Goal: Task Accomplishment & Management: Complete application form

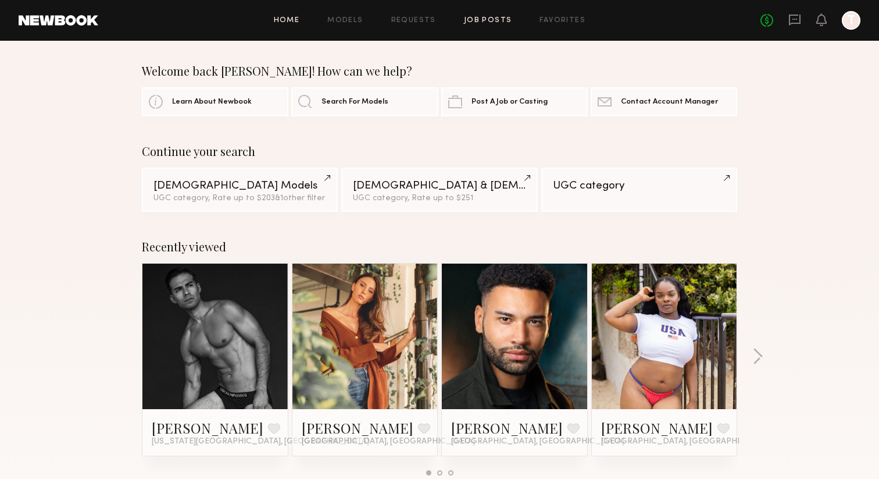
click at [488, 20] on link "Job Posts" at bounding box center [488, 21] width 48 height 8
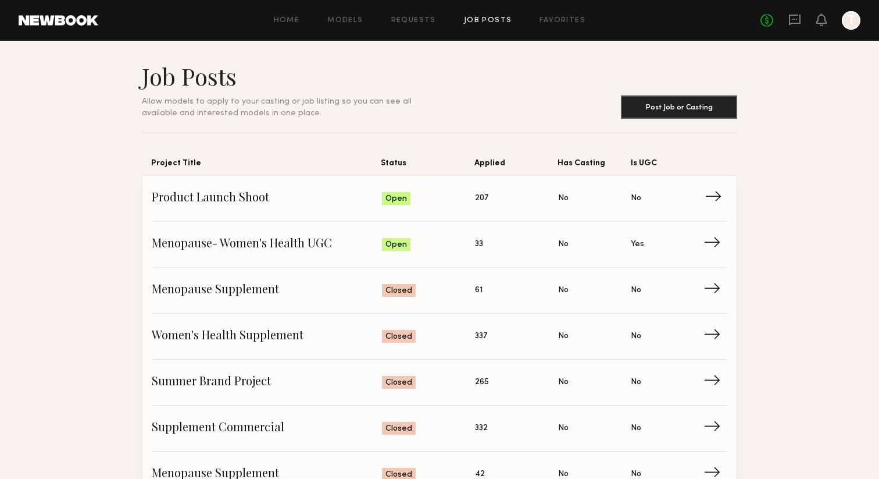
click at [277, 197] on span "Product Launch Shoot" at bounding box center [267, 198] width 230 height 17
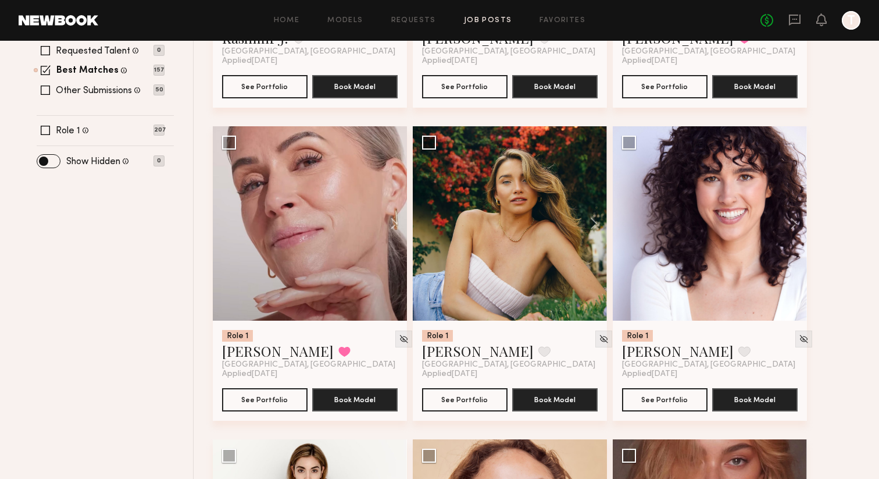
scroll to position [373, 0]
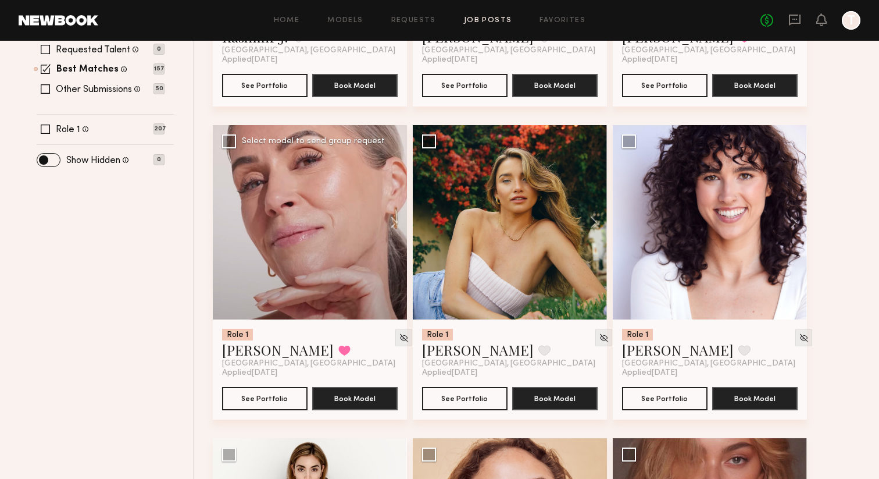
click at [344, 197] on div at bounding box center [310, 222] width 194 height 194
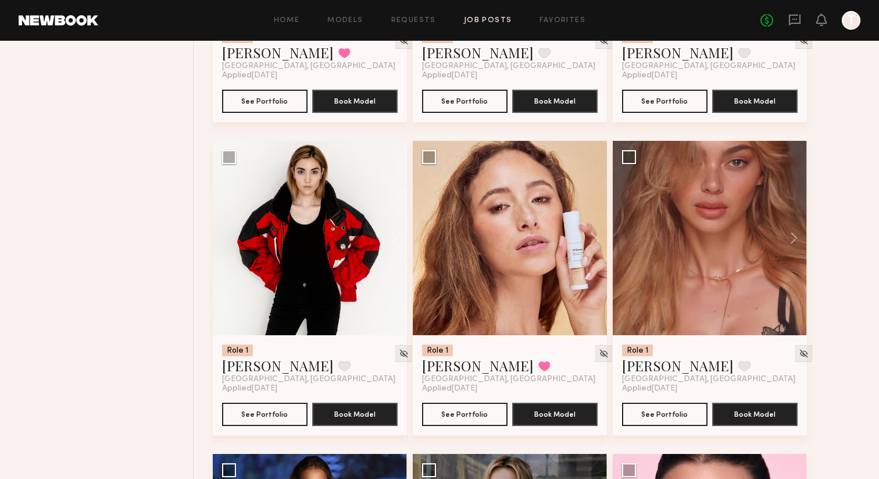
scroll to position [690, 0]
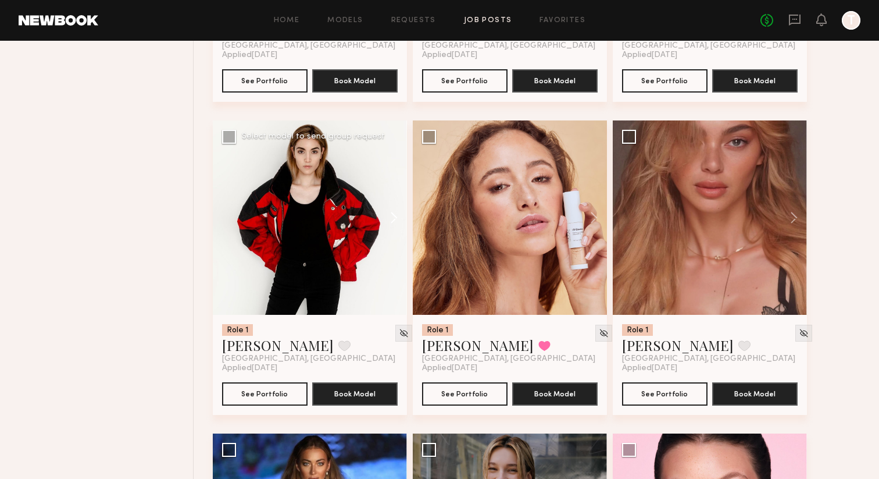
click at [396, 220] on button at bounding box center [388, 217] width 37 height 194
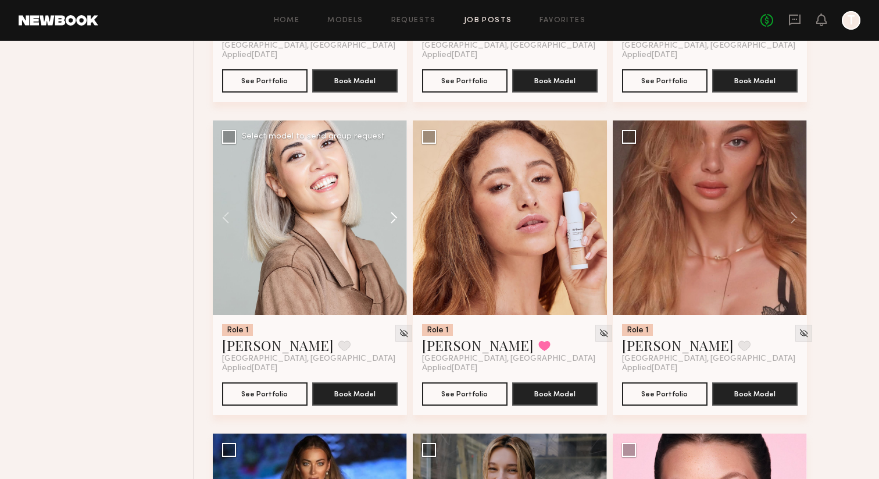
click at [396, 220] on button at bounding box center [388, 217] width 37 height 194
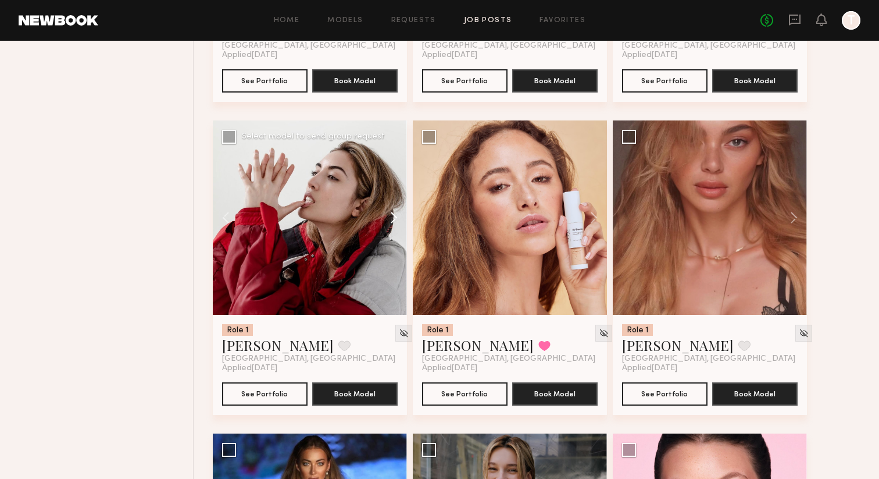
click at [396, 220] on button at bounding box center [388, 217] width 37 height 194
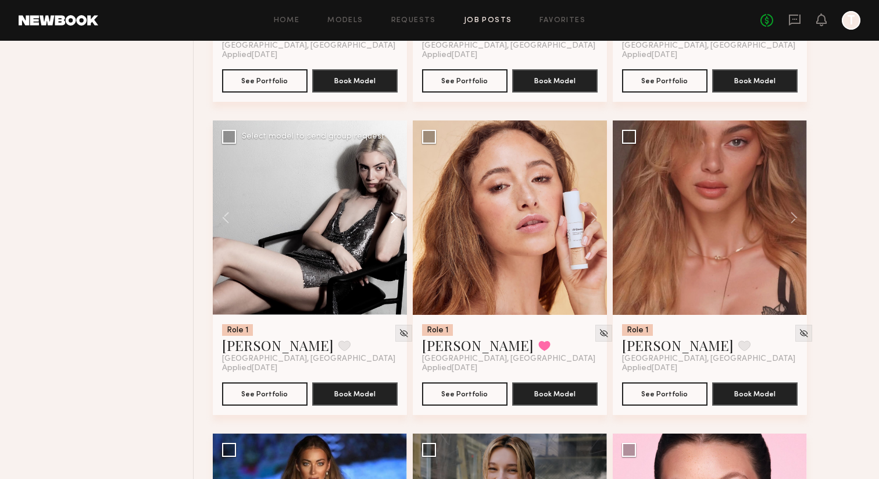
click at [396, 220] on button at bounding box center [388, 217] width 37 height 194
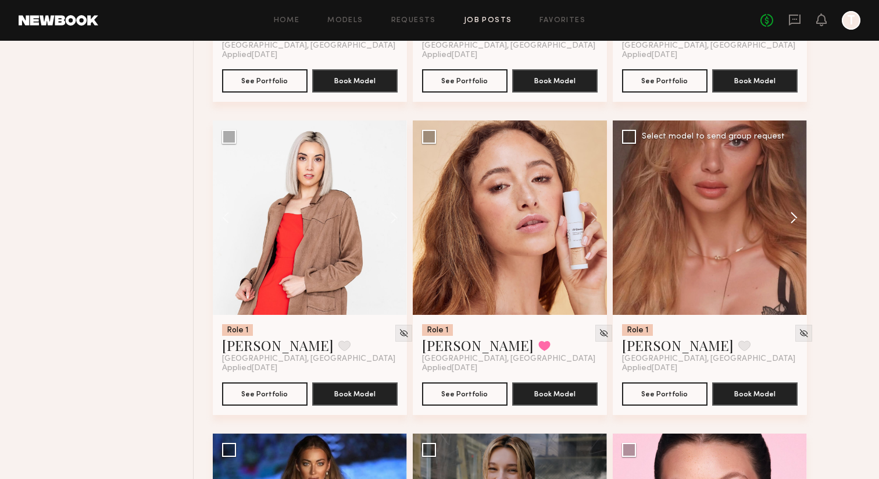
click at [800, 219] on button at bounding box center [788, 217] width 37 height 194
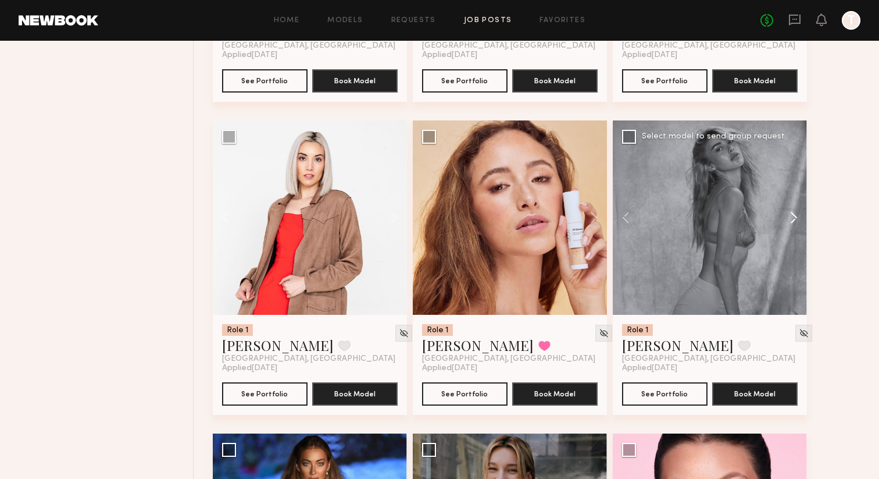
click at [800, 219] on button at bounding box center [788, 217] width 37 height 194
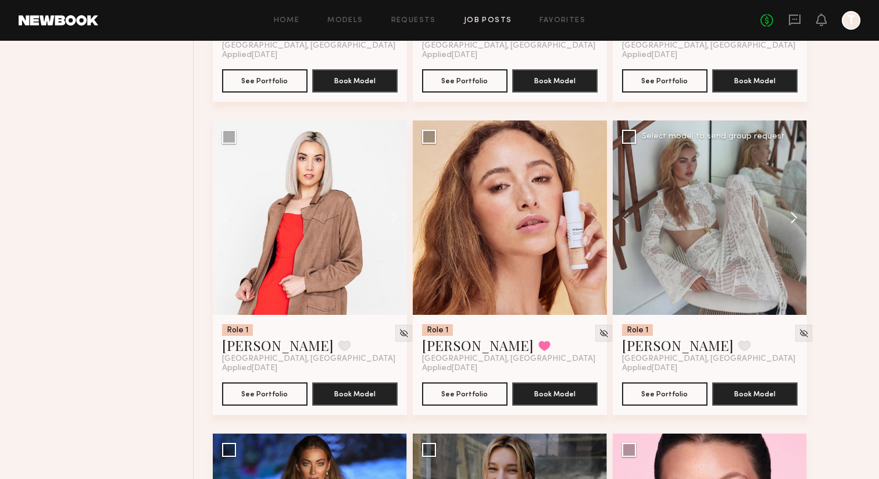
click at [800, 219] on button at bounding box center [788, 217] width 37 height 194
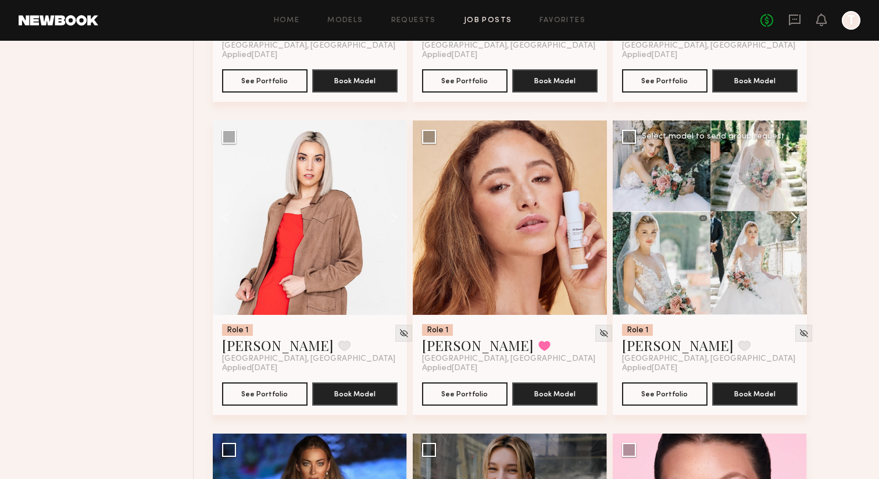
click at [800, 219] on button at bounding box center [788, 217] width 37 height 194
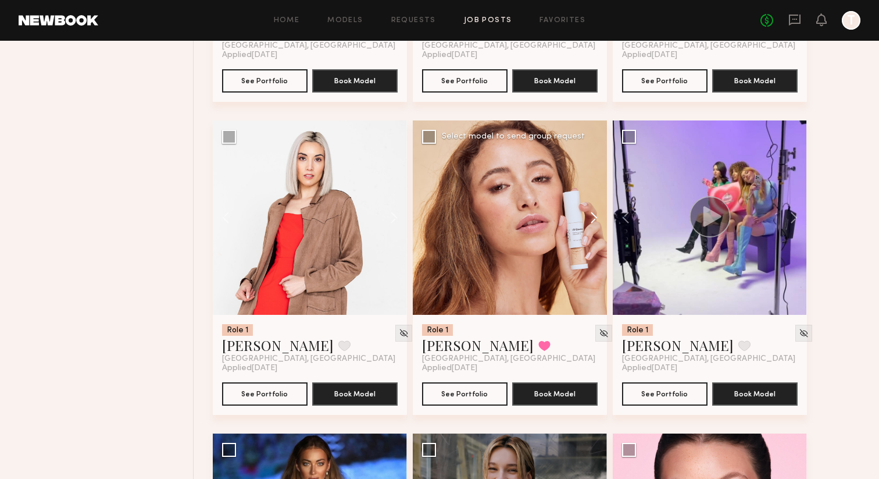
click at [594, 215] on button at bounding box center [588, 217] width 37 height 194
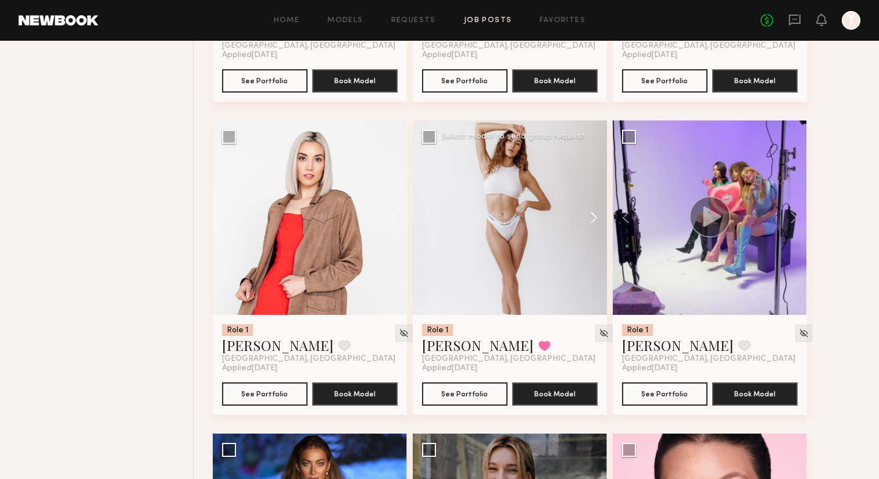
click at [594, 215] on button at bounding box center [588, 217] width 37 height 194
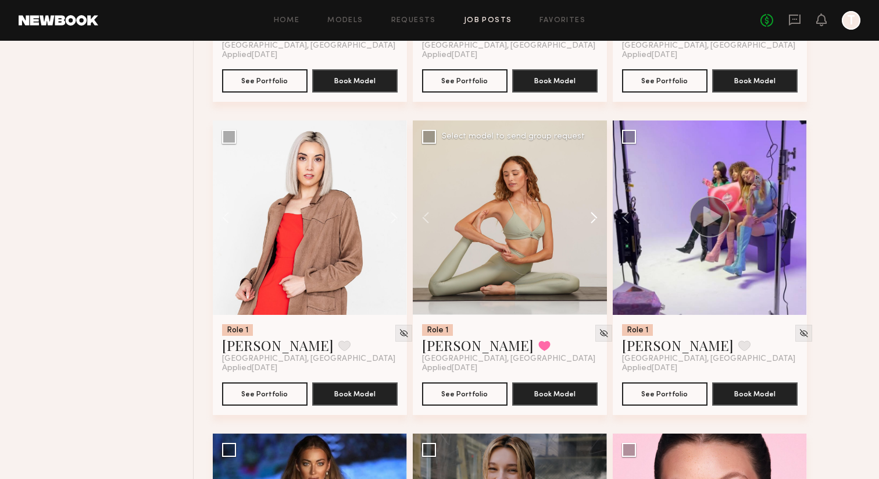
click at [594, 215] on button at bounding box center [588, 217] width 37 height 194
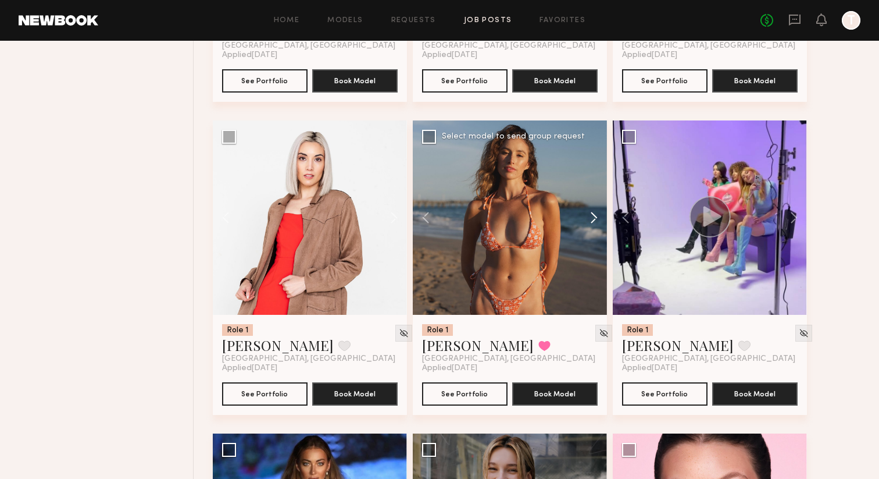
click at [594, 215] on button at bounding box center [588, 217] width 37 height 194
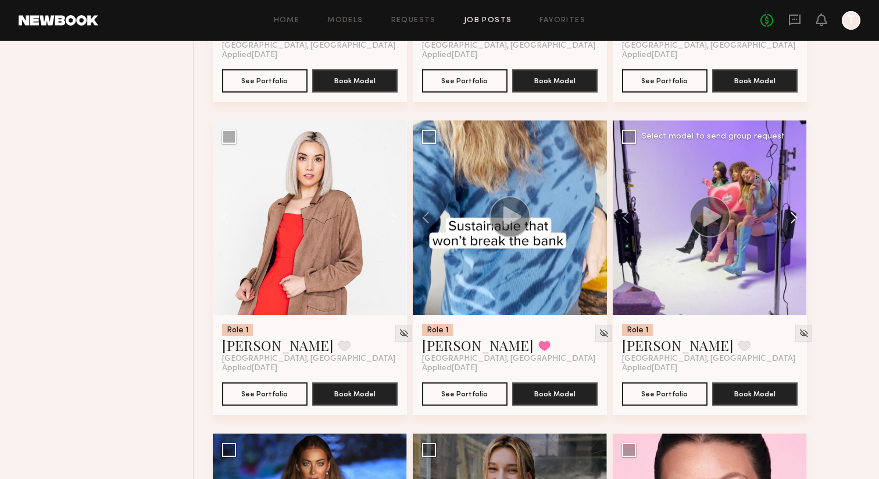
click at [788, 224] on button at bounding box center [788, 217] width 37 height 194
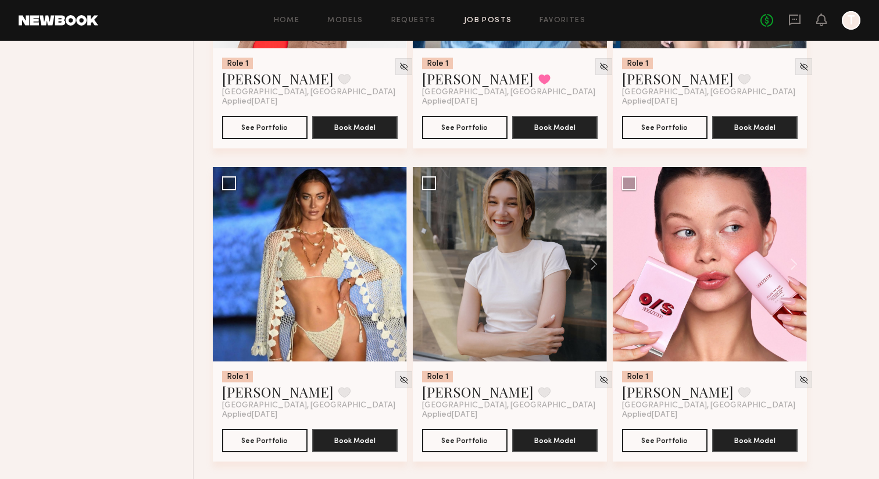
scroll to position [957, 0]
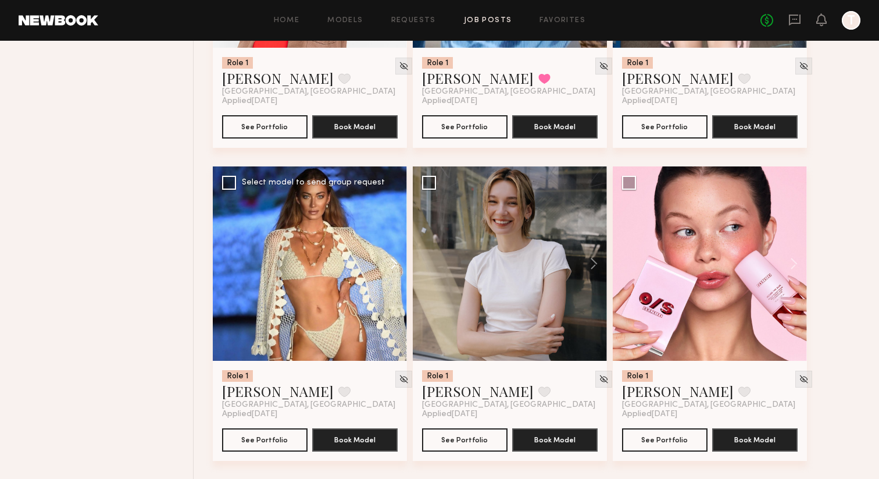
click at [397, 269] on button at bounding box center [388, 263] width 37 height 194
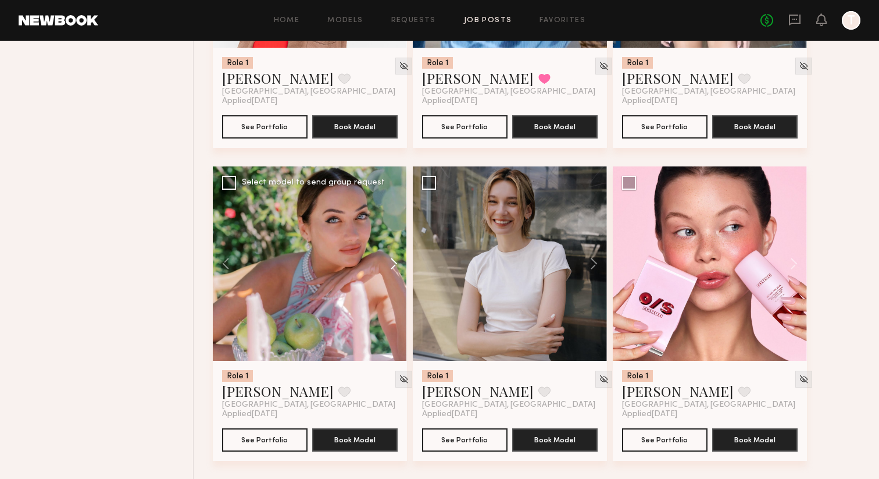
click at [397, 269] on button at bounding box center [388, 263] width 37 height 194
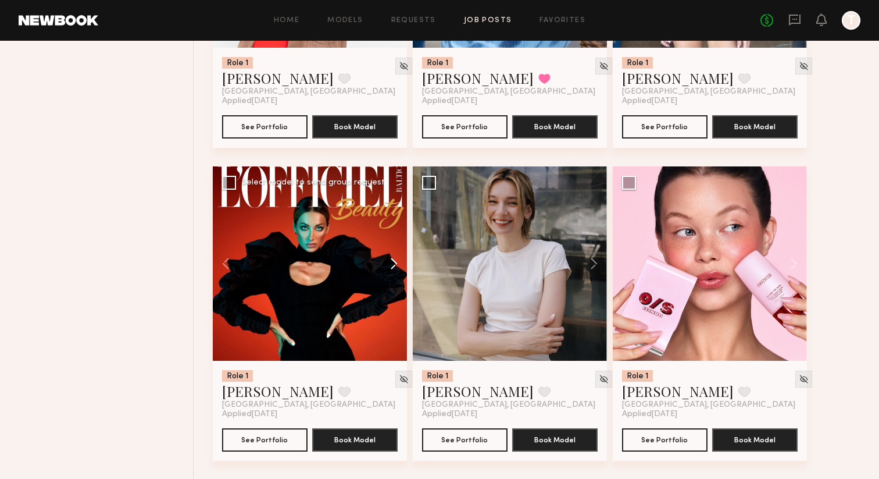
click at [397, 269] on button at bounding box center [388, 263] width 37 height 194
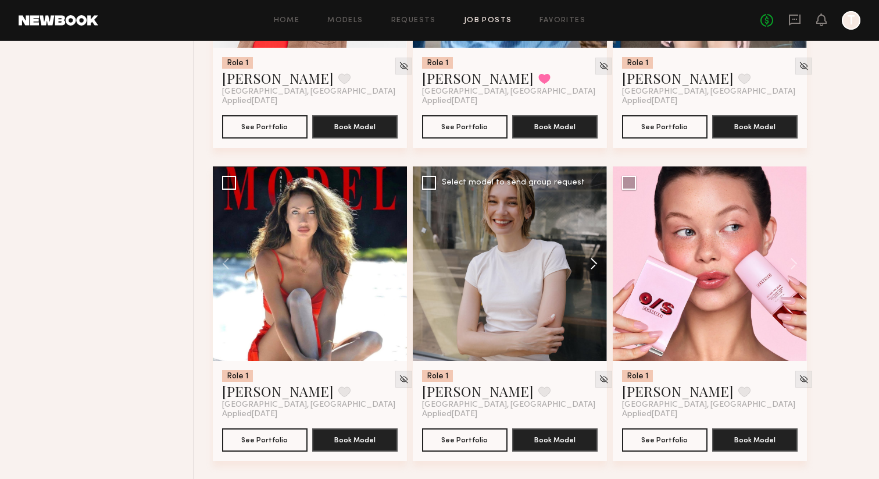
click at [593, 258] on button at bounding box center [588, 263] width 37 height 194
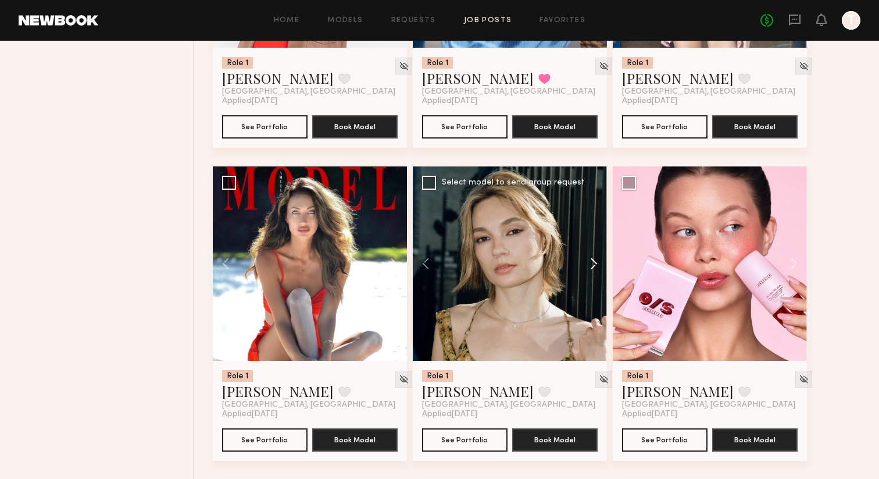
click at [593, 258] on button at bounding box center [588, 263] width 37 height 194
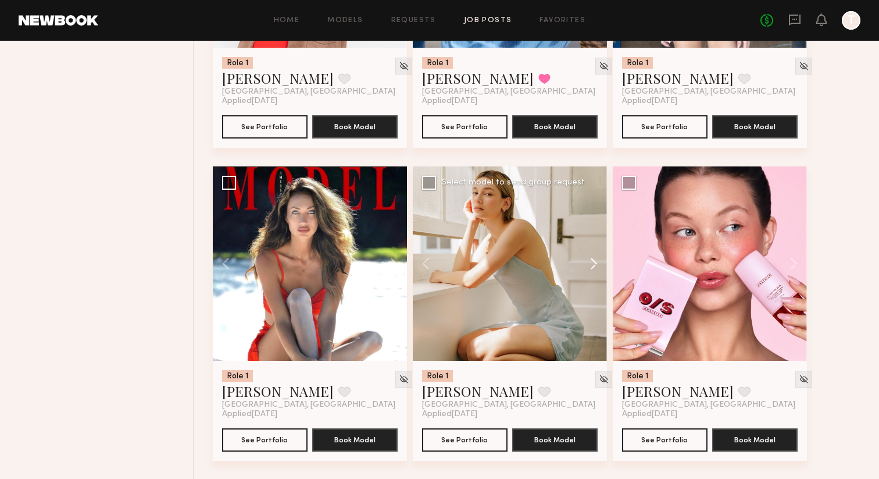
click at [593, 258] on button at bounding box center [588, 263] width 37 height 194
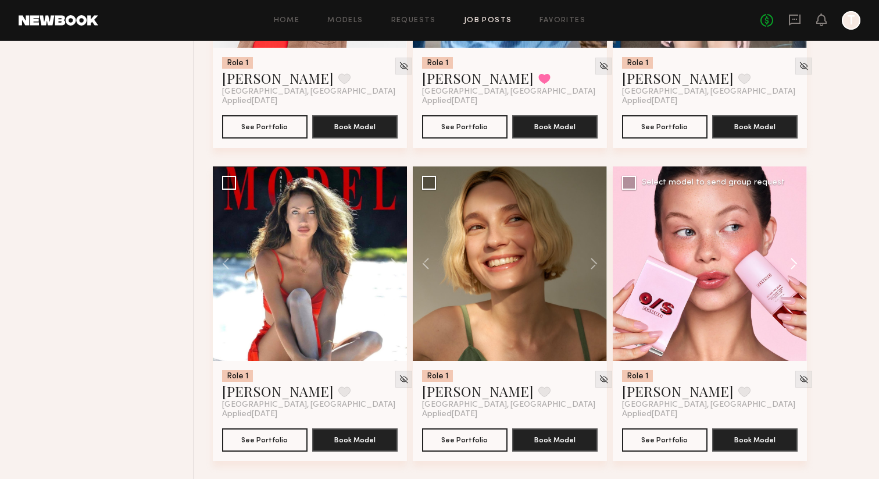
click at [793, 264] on button at bounding box center [788, 263] width 37 height 194
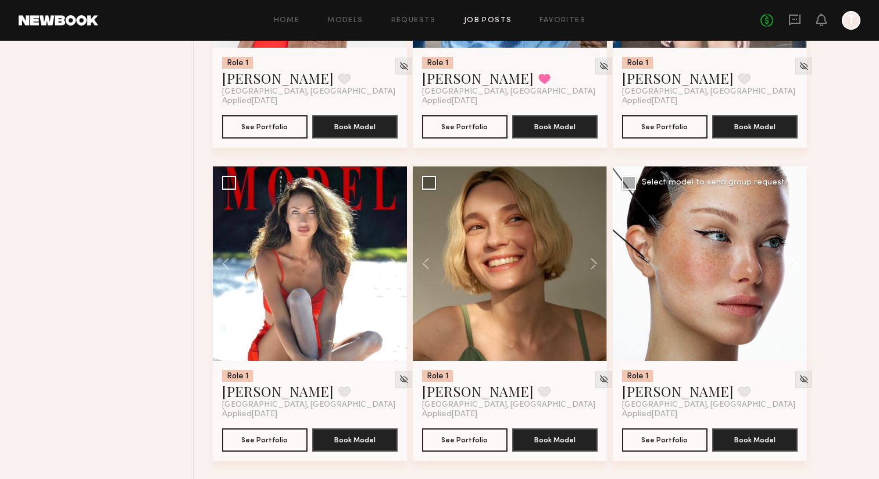
click at [793, 264] on button at bounding box center [788, 263] width 37 height 194
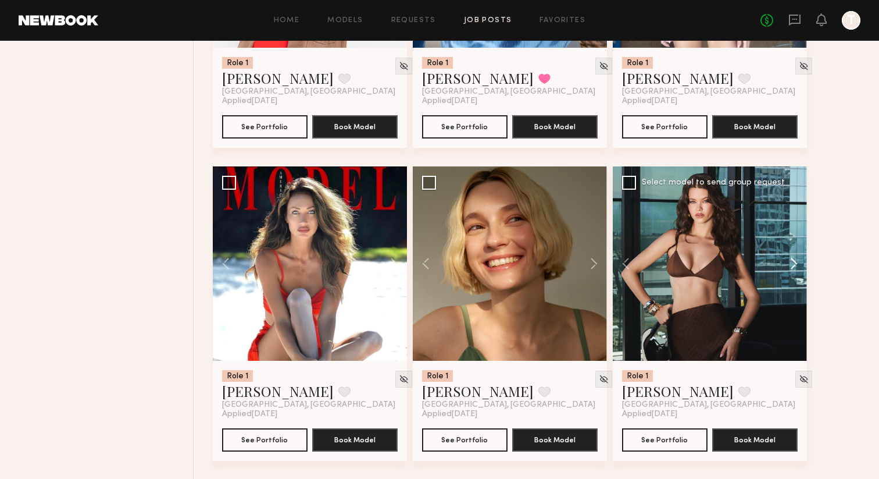
click at [793, 264] on button at bounding box center [788, 263] width 37 height 194
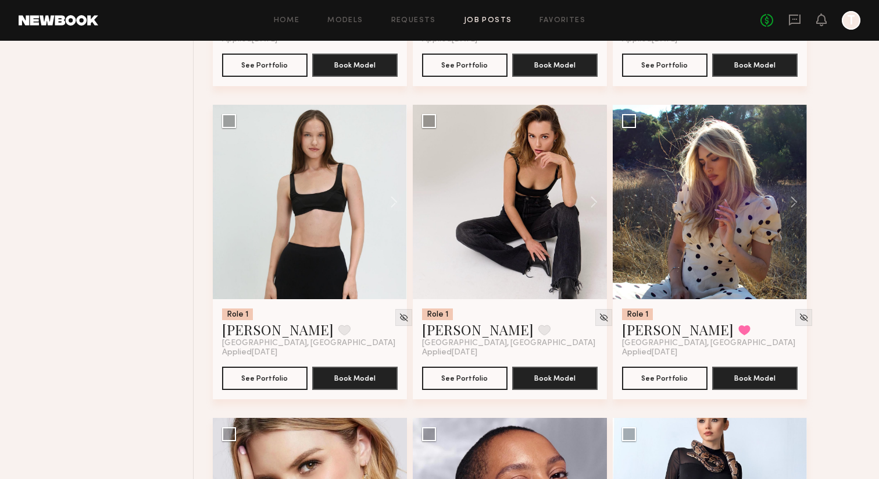
scroll to position [1661, 0]
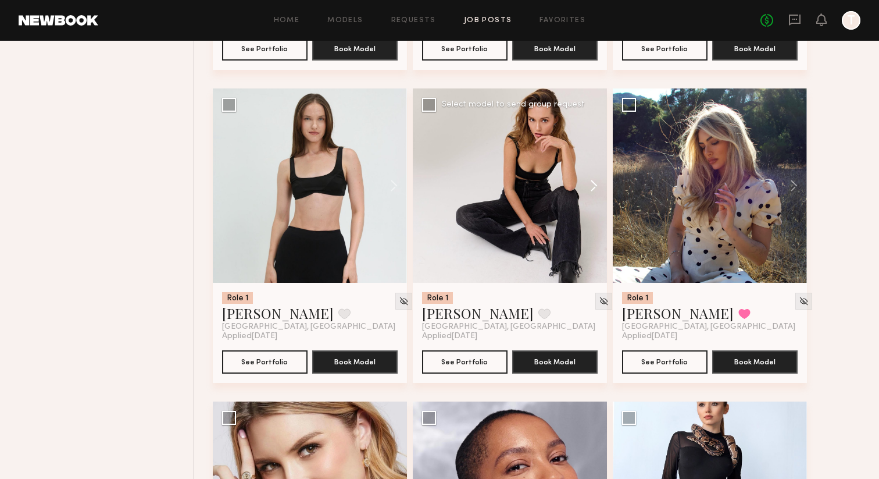
click at [600, 182] on button at bounding box center [588, 185] width 37 height 194
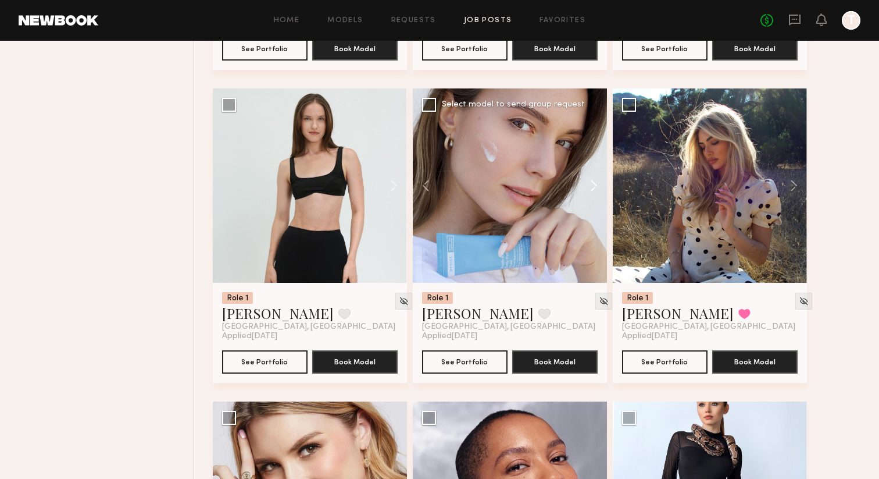
click at [600, 182] on button at bounding box center [588, 185] width 37 height 194
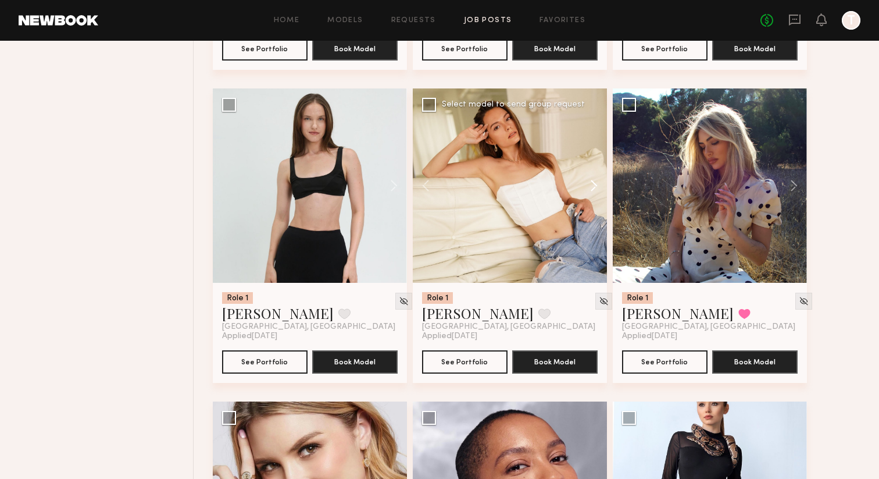
click at [600, 182] on button at bounding box center [588, 185] width 37 height 194
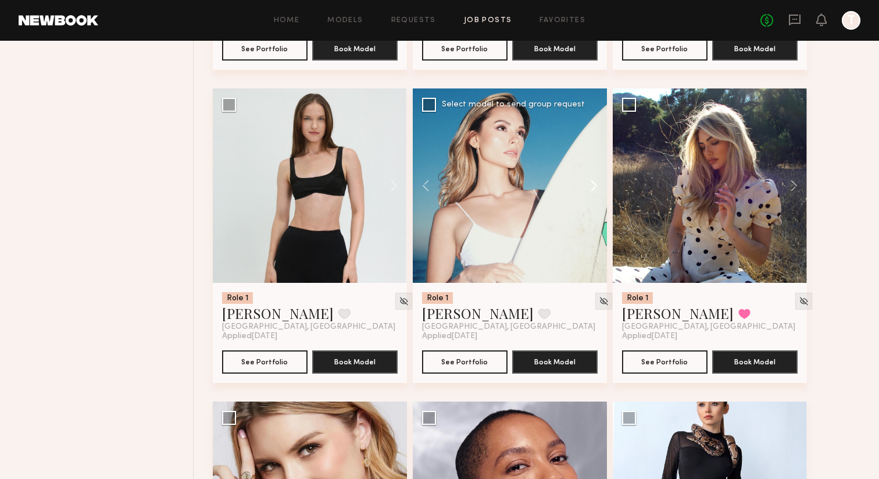
click at [600, 182] on button at bounding box center [588, 185] width 37 height 194
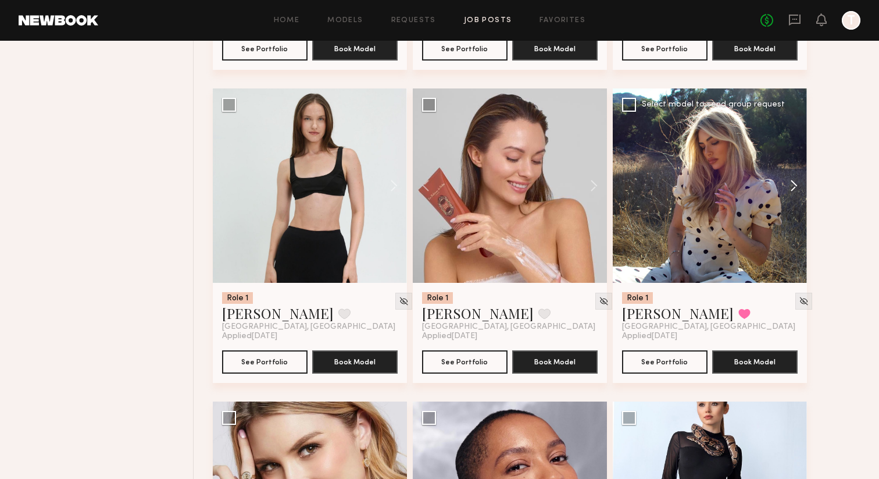
click at [797, 191] on button at bounding box center [788, 185] width 37 height 194
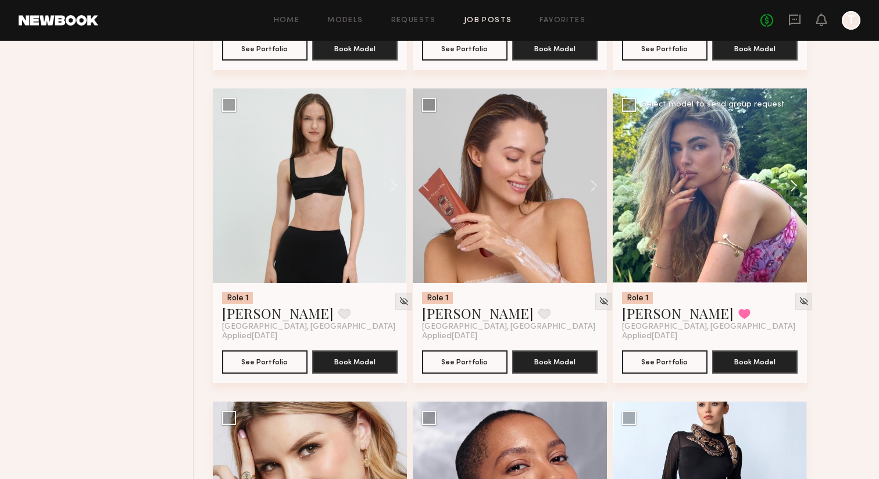
click at [797, 191] on button at bounding box center [788, 185] width 37 height 194
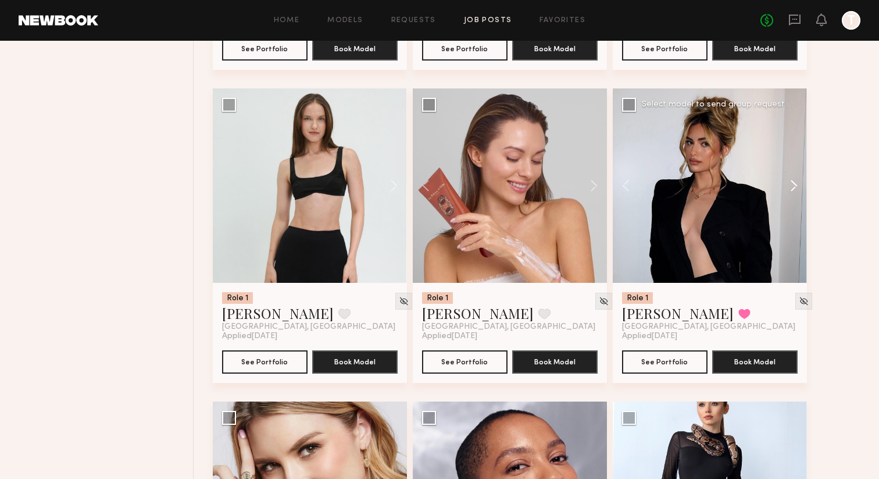
click at [797, 191] on button at bounding box center [788, 185] width 37 height 194
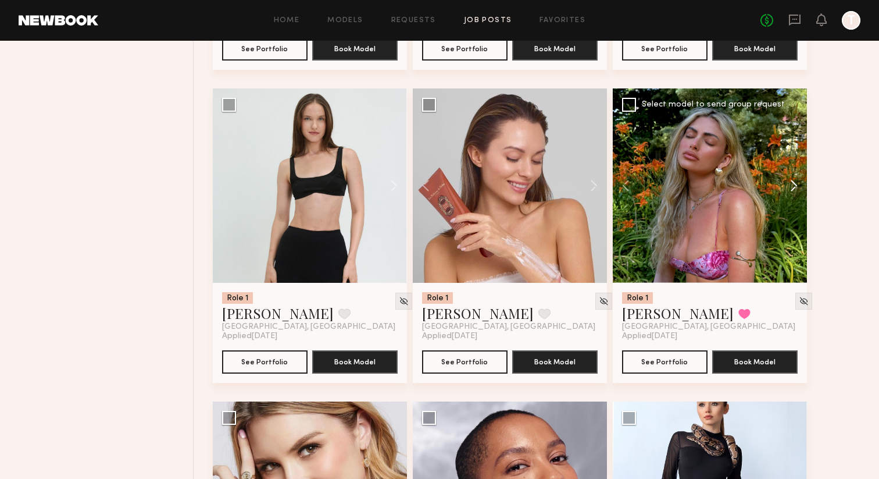
click at [797, 191] on button at bounding box center [788, 185] width 37 height 194
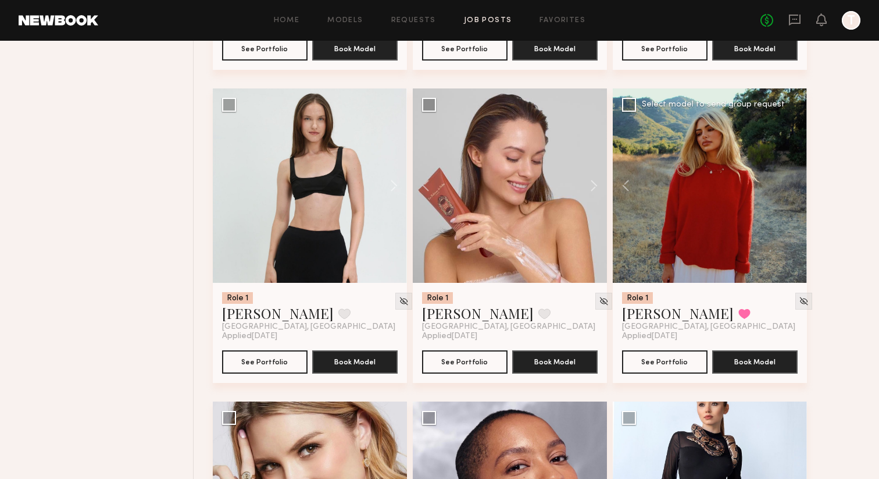
click at [797, 191] on div at bounding box center [710, 185] width 194 height 194
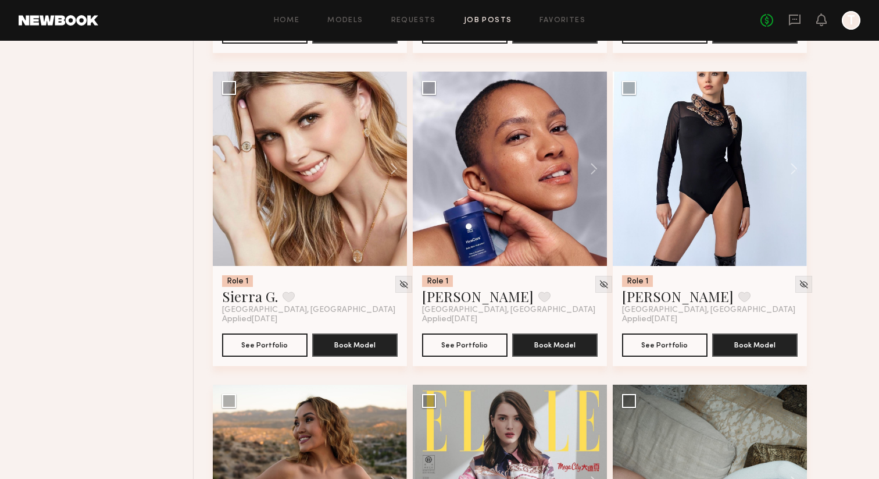
scroll to position [1977, 0]
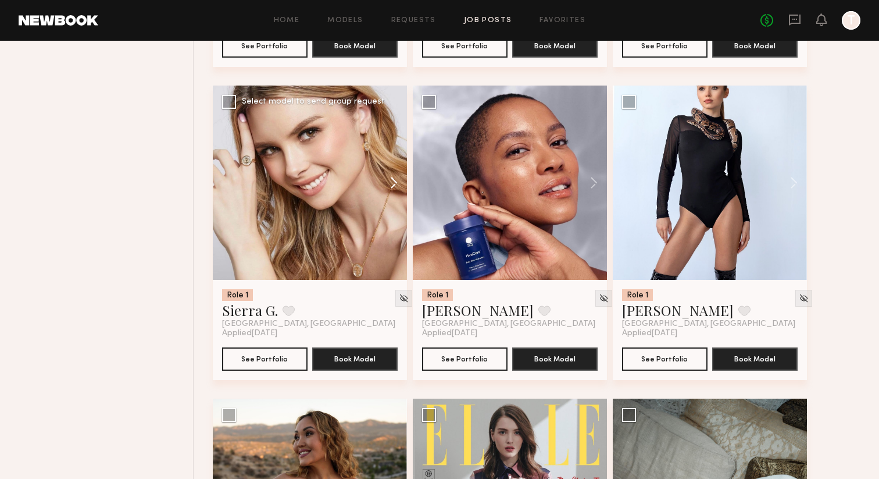
click at [396, 179] on button at bounding box center [388, 183] width 37 height 194
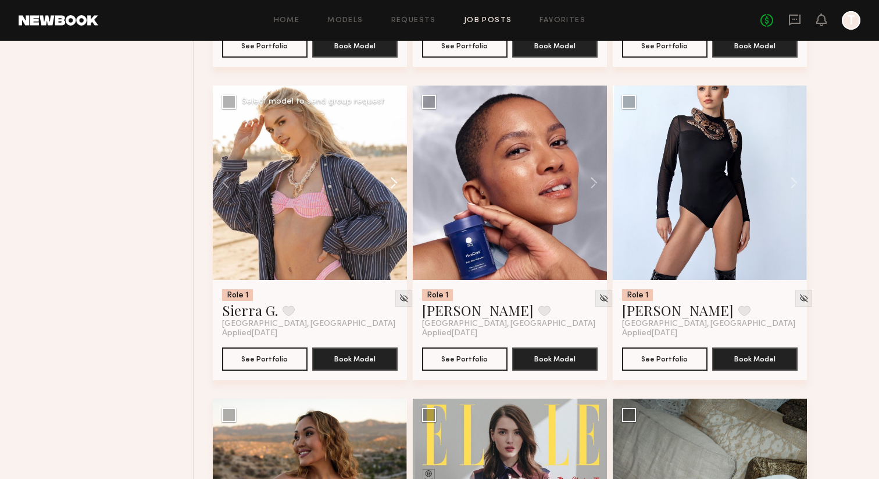
click at [396, 179] on button at bounding box center [388, 183] width 37 height 194
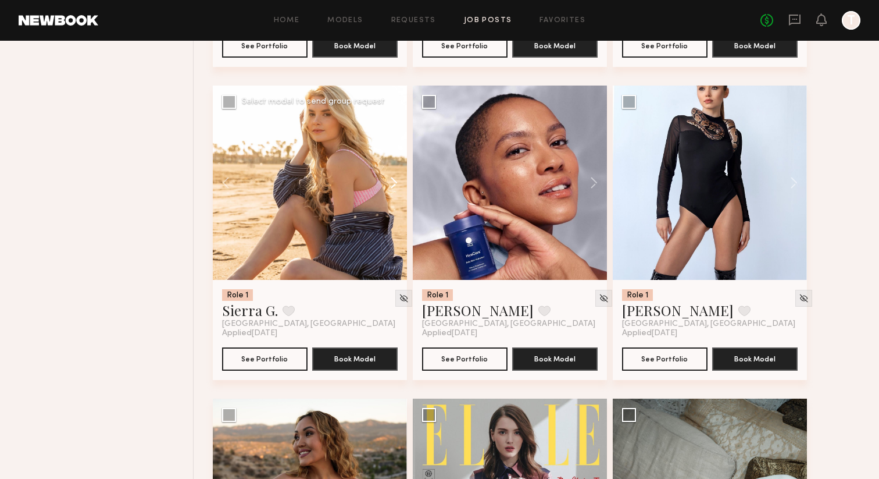
click at [396, 179] on button at bounding box center [388, 183] width 37 height 194
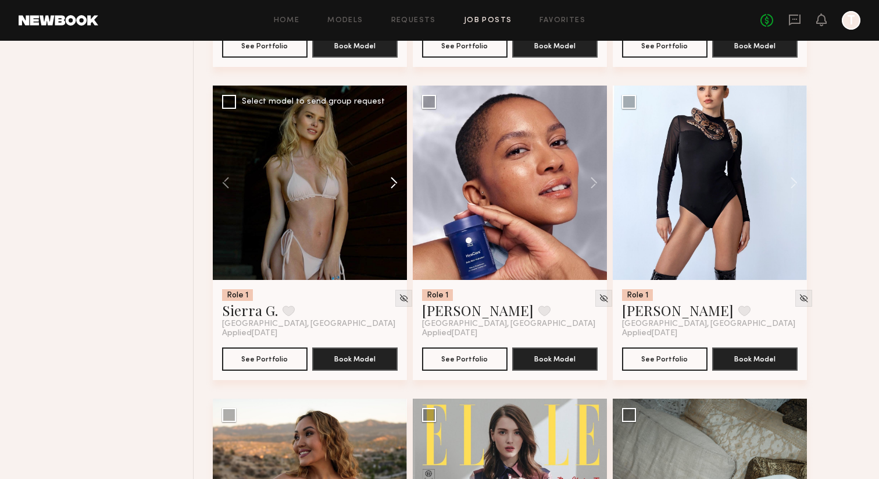
click at [396, 179] on button at bounding box center [388, 183] width 37 height 194
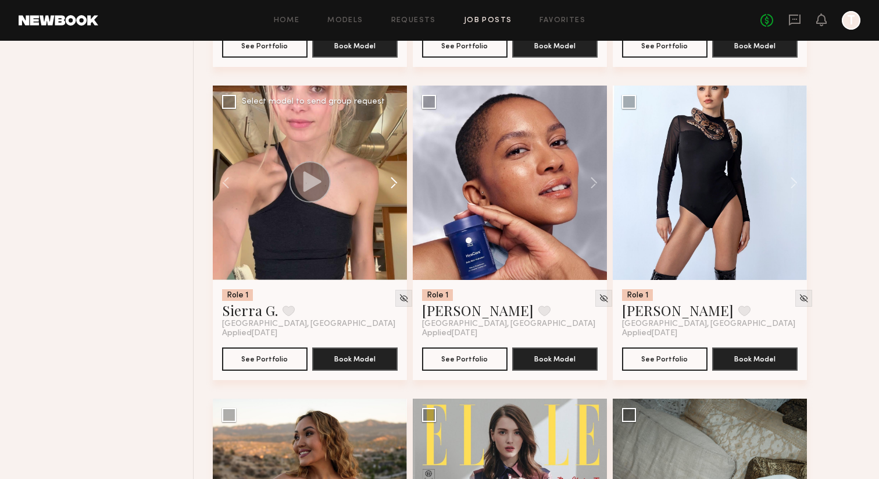
click at [396, 179] on button at bounding box center [388, 183] width 37 height 194
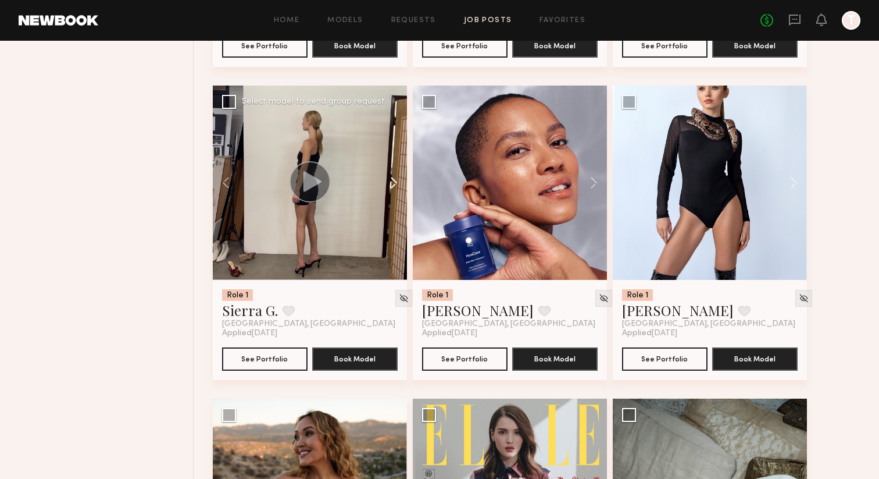
click at [396, 179] on button at bounding box center [388, 183] width 37 height 194
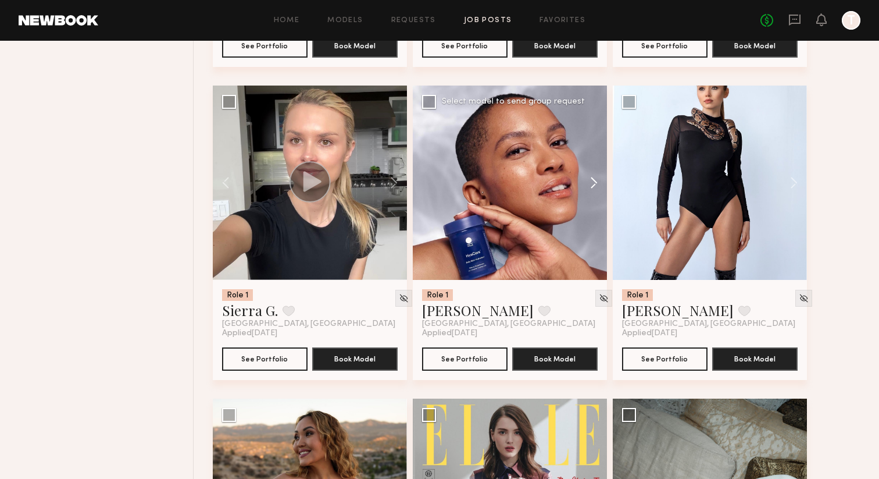
click at [596, 186] on button at bounding box center [588, 183] width 37 height 194
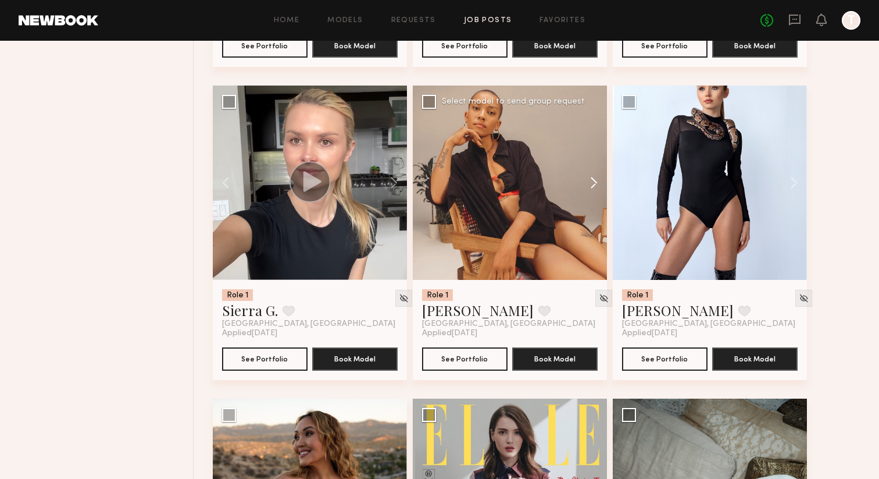
click at [596, 186] on button at bounding box center [588, 183] width 37 height 194
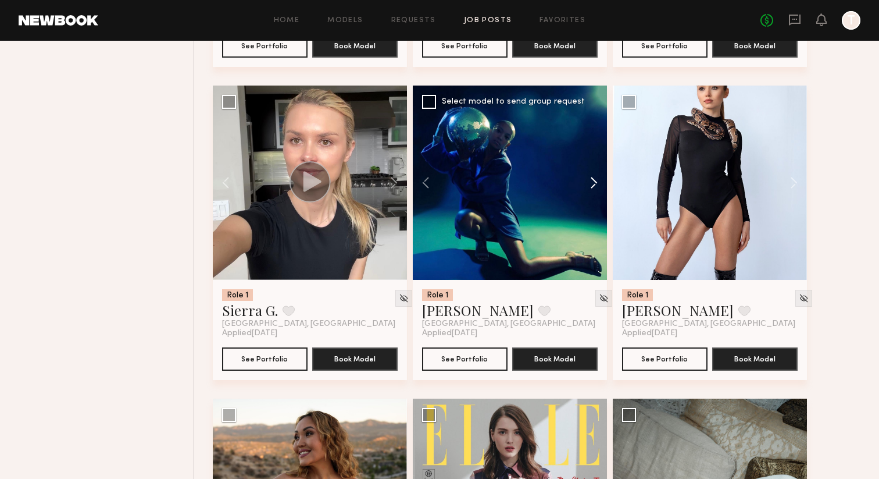
click at [596, 186] on button at bounding box center [588, 183] width 37 height 194
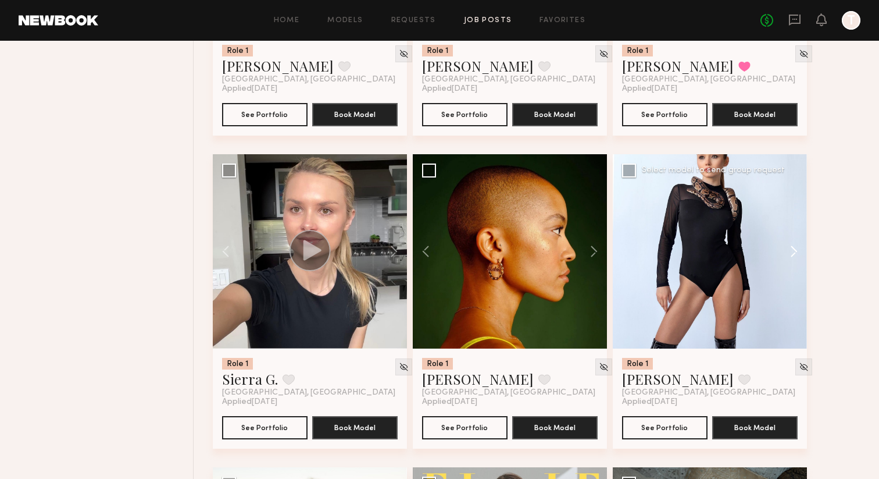
scroll to position [1905, 0]
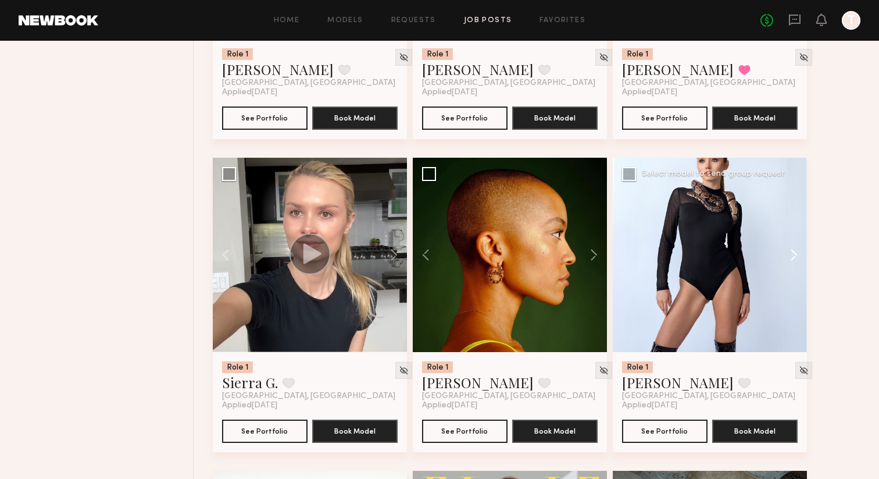
click at [793, 251] on button at bounding box center [788, 255] width 37 height 194
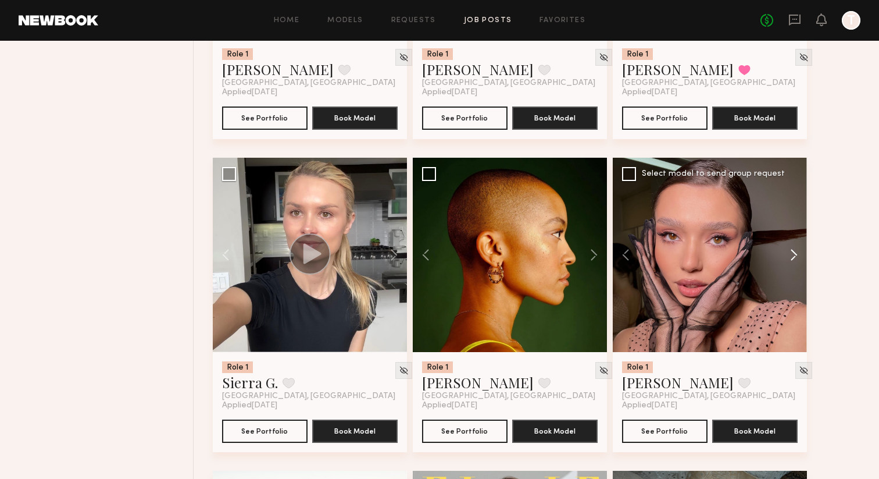
click at [793, 251] on button at bounding box center [788, 255] width 37 height 194
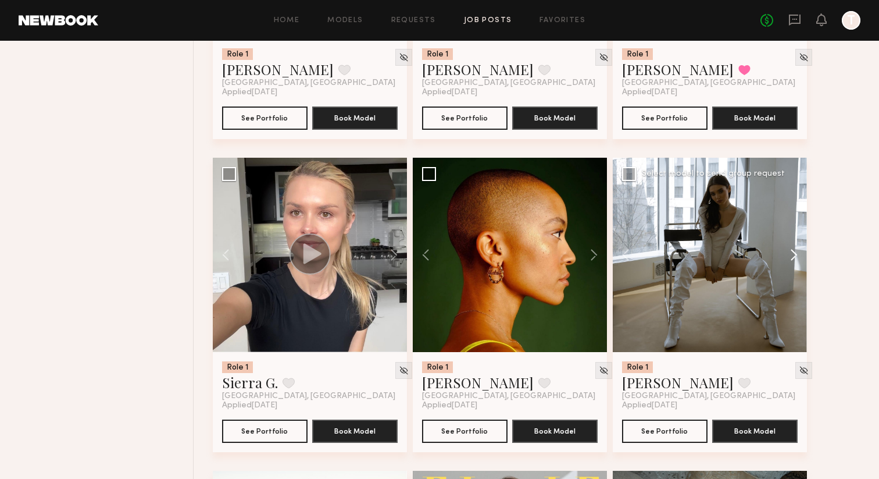
click at [793, 251] on button at bounding box center [788, 255] width 37 height 194
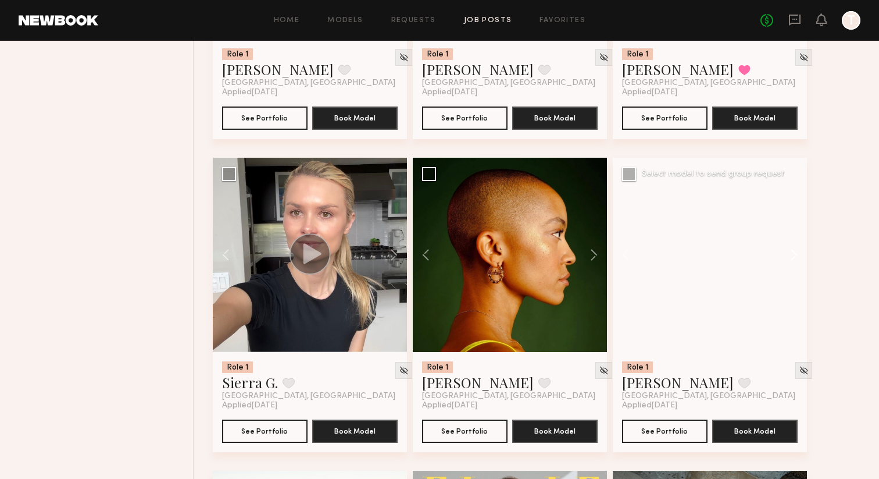
click at [793, 251] on button at bounding box center [788, 255] width 37 height 194
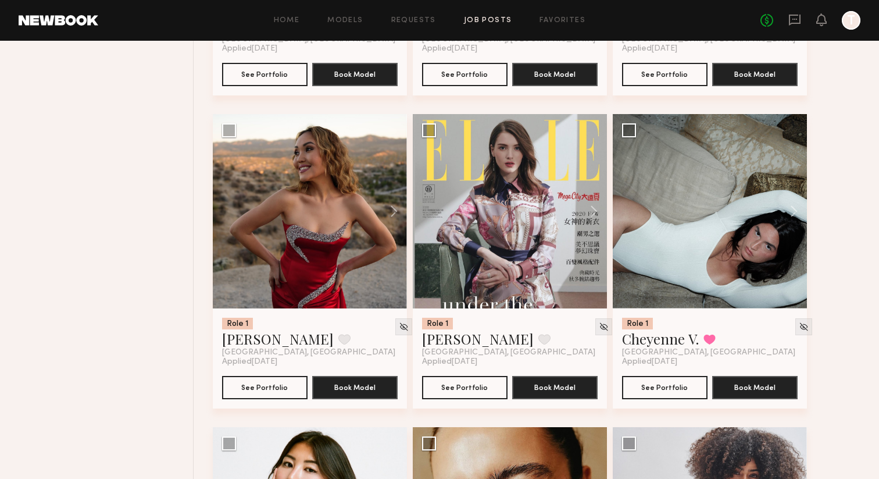
scroll to position [2260, 0]
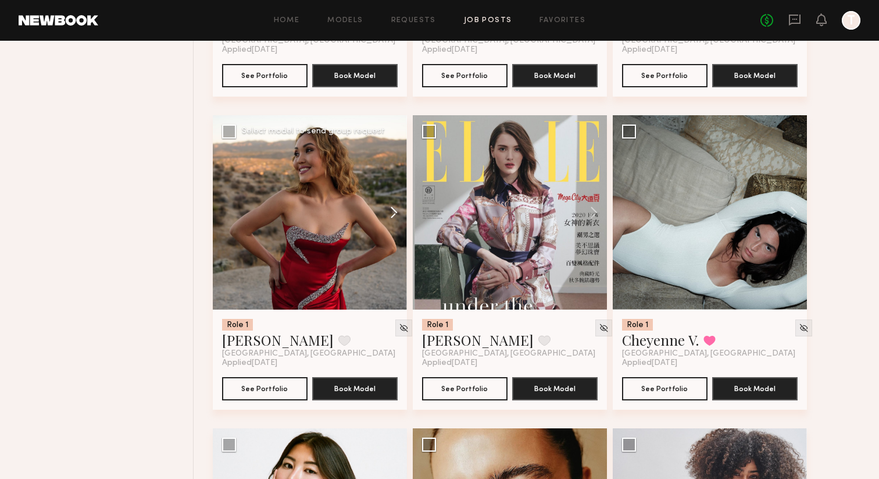
click at [394, 211] on button at bounding box center [388, 212] width 37 height 194
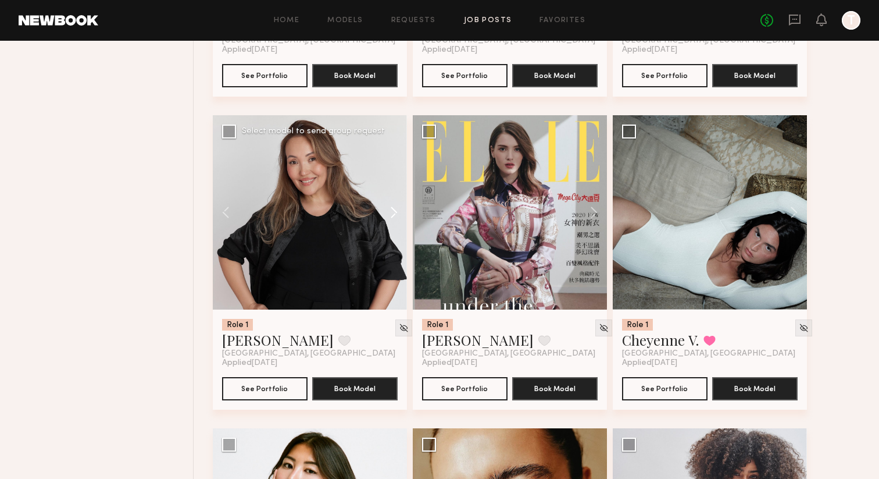
click at [394, 211] on button at bounding box center [388, 212] width 37 height 194
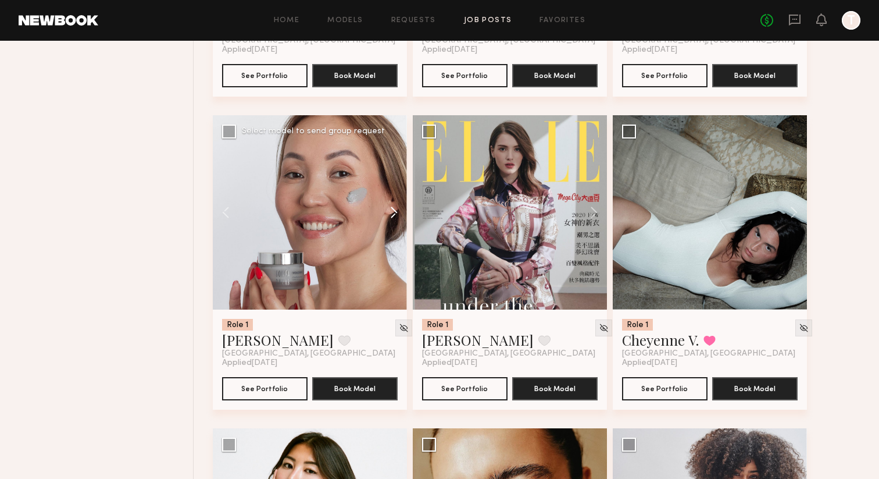
click at [394, 211] on button at bounding box center [388, 212] width 37 height 194
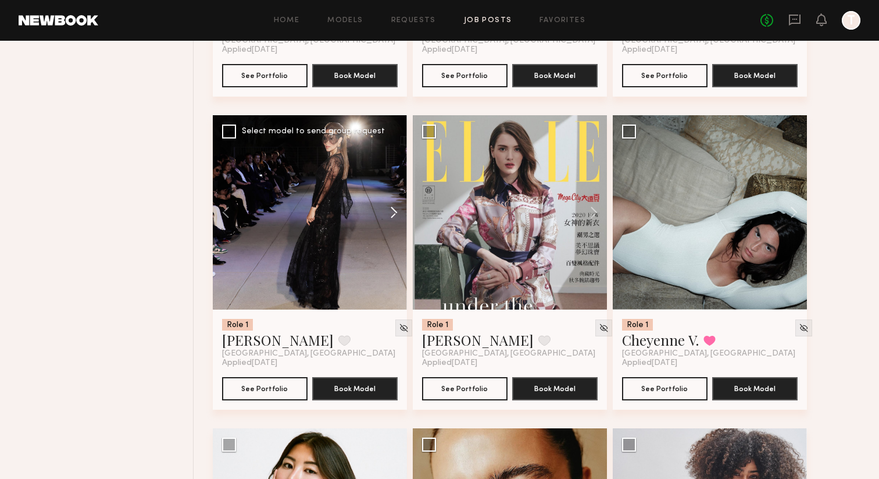
click at [394, 211] on button at bounding box center [388, 212] width 37 height 194
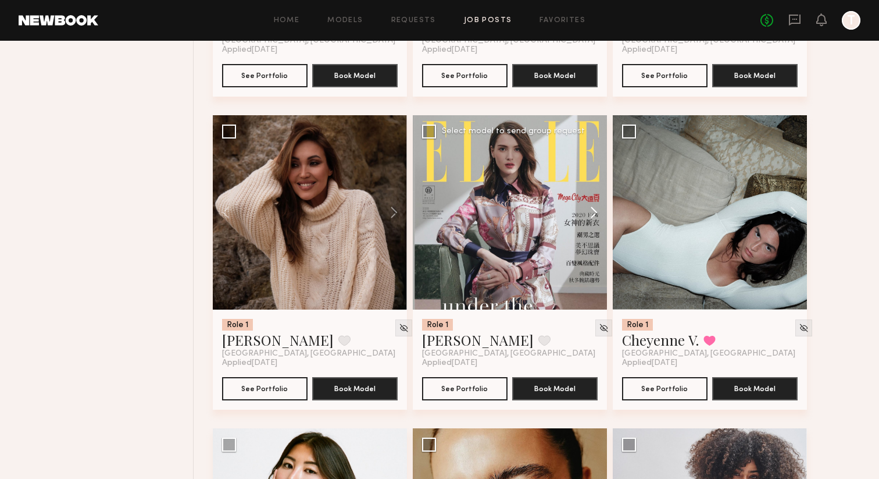
click at [603, 212] on button at bounding box center [588, 212] width 37 height 194
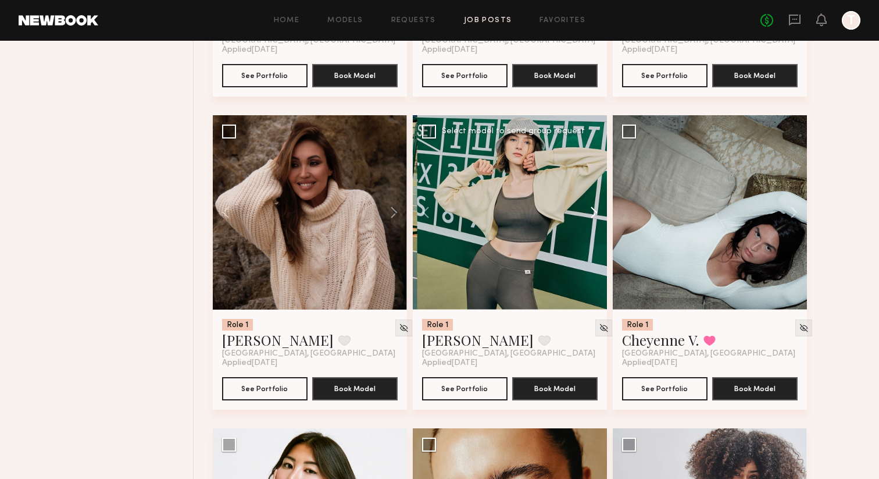
click at [603, 212] on button at bounding box center [588, 212] width 37 height 194
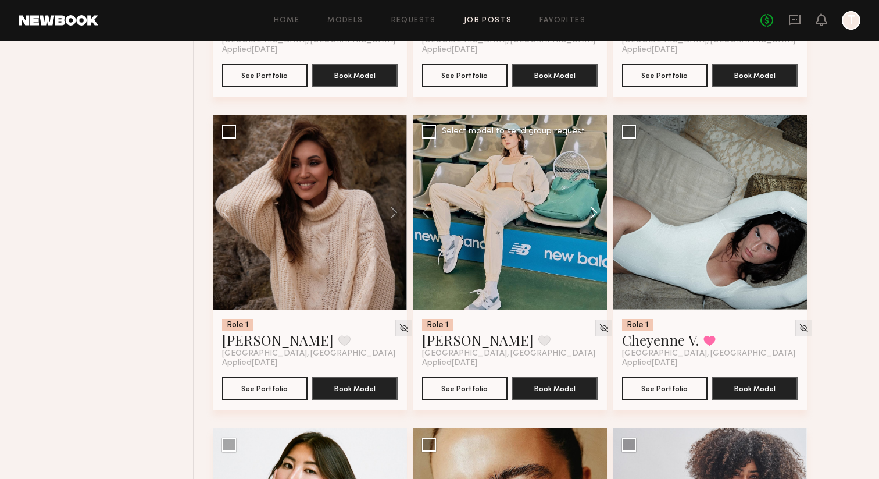
click at [603, 212] on button at bounding box center [588, 212] width 37 height 194
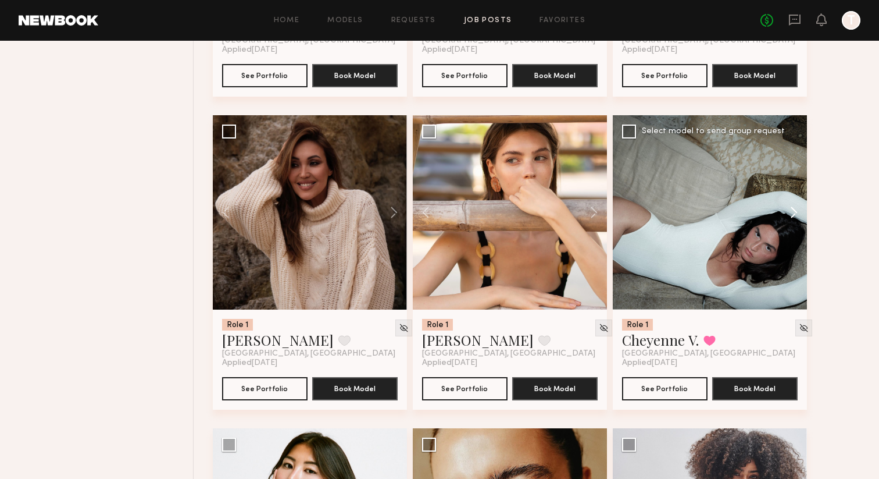
click at [795, 211] on button at bounding box center [788, 212] width 37 height 194
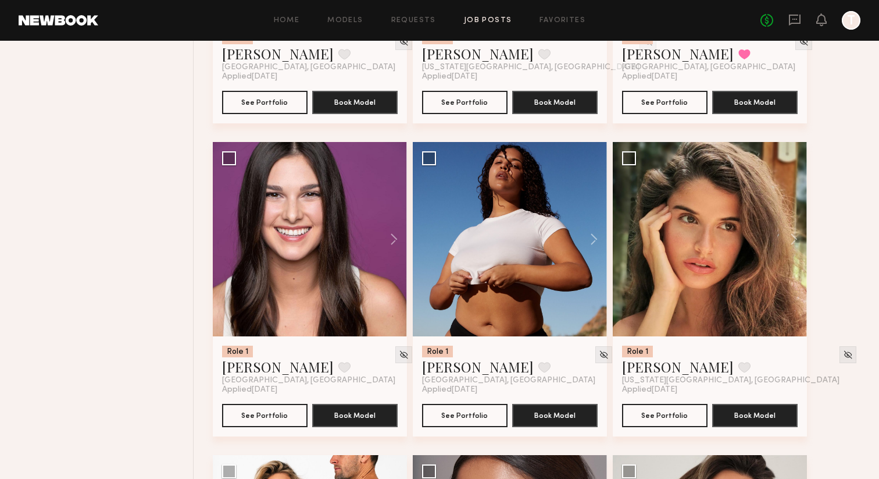
scroll to position [2881, 0]
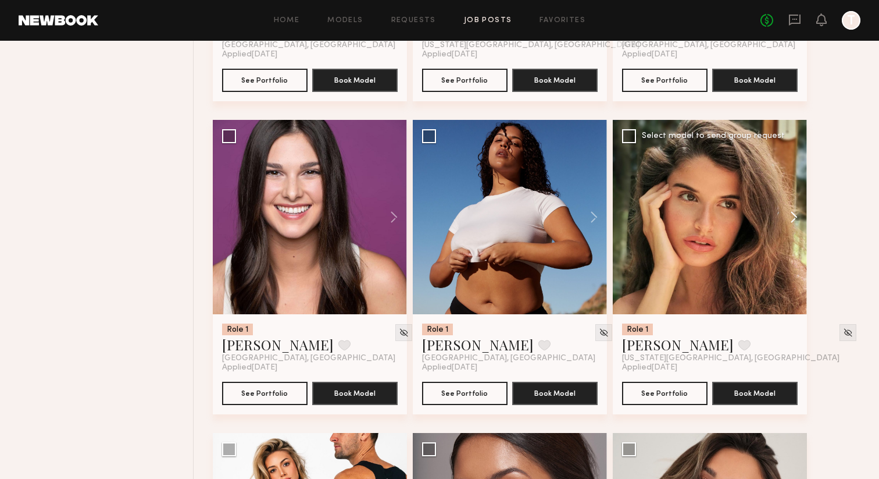
click at [797, 225] on button at bounding box center [788, 217] width 37 height 194
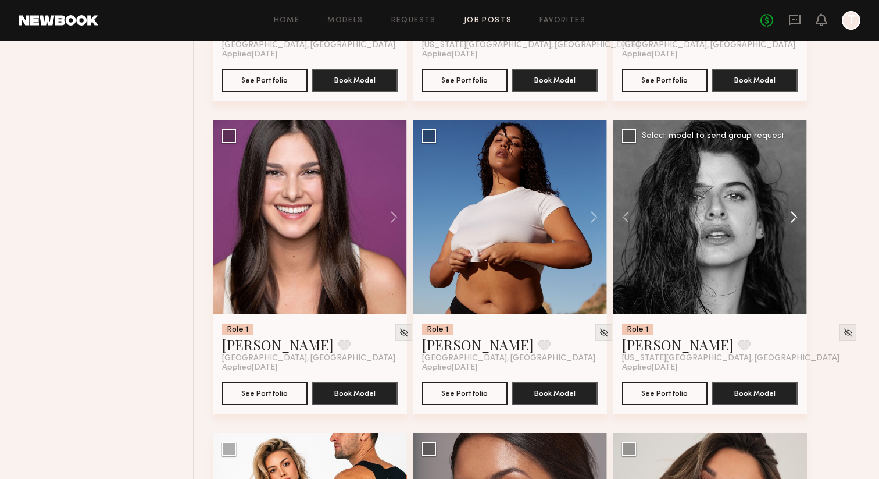
click at [797, 225] on button at bounding box center [788, 217] width 37 height 194
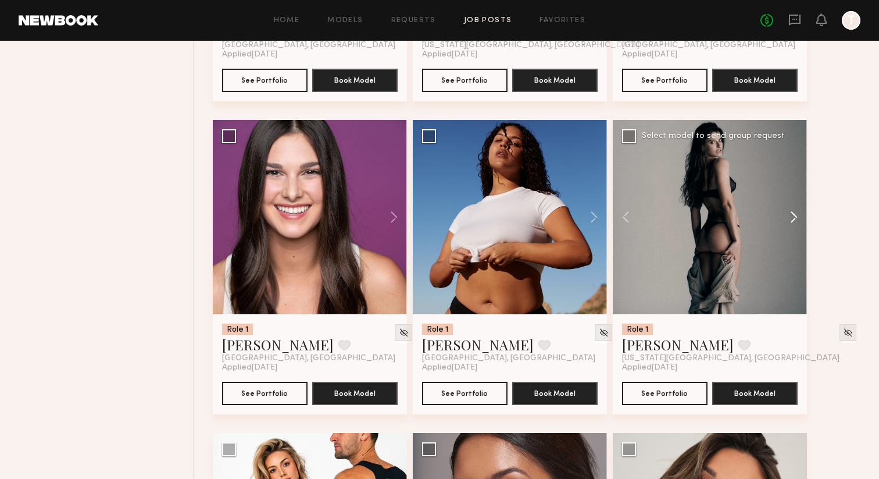
click at [797, 225] on button at bounding box center [788, 217] width 37 height 194
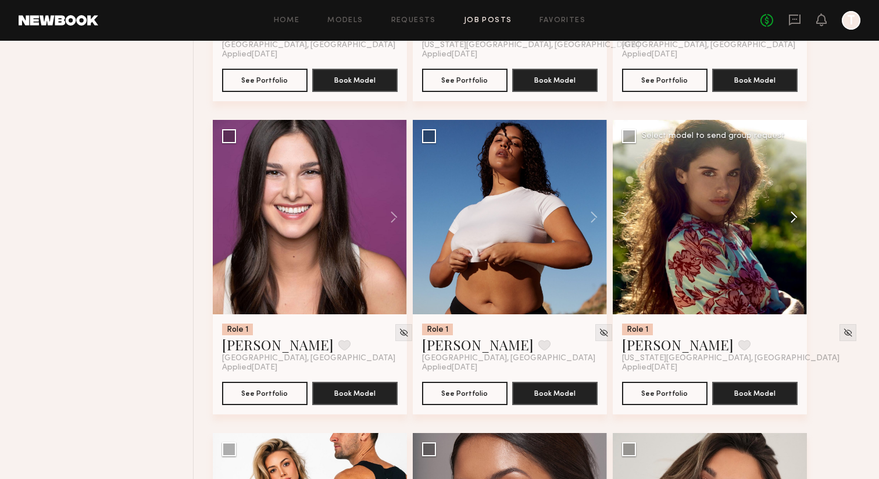
click at [797, 225] on button at bounding box center [788, 217] width 37 height 194
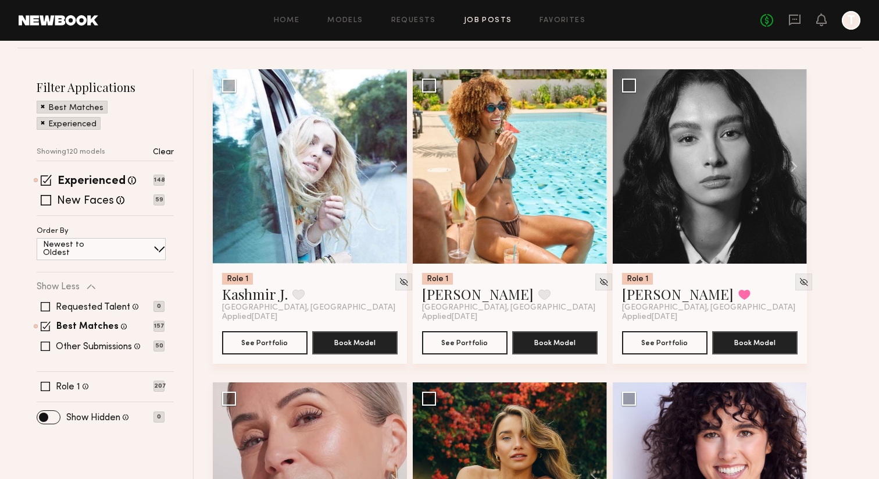
scroll to position [126, 0]
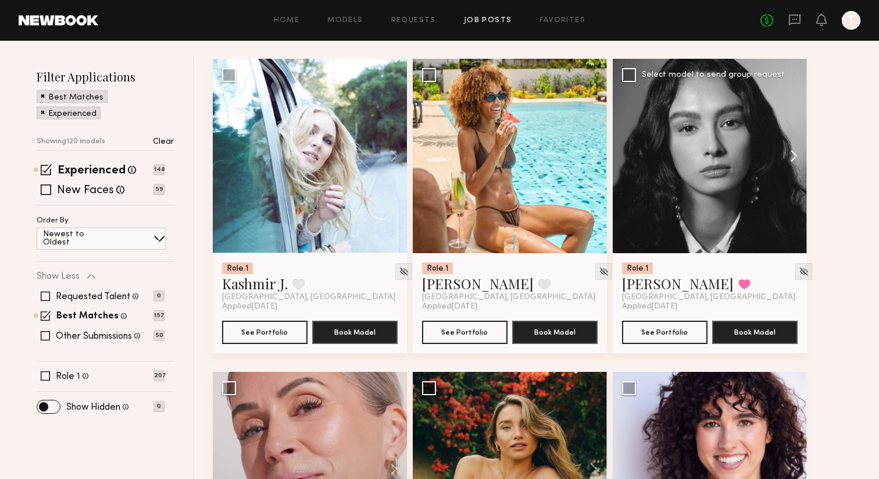
click at [794, 158] on button at bounding box center [788, 156] width 37 height 194
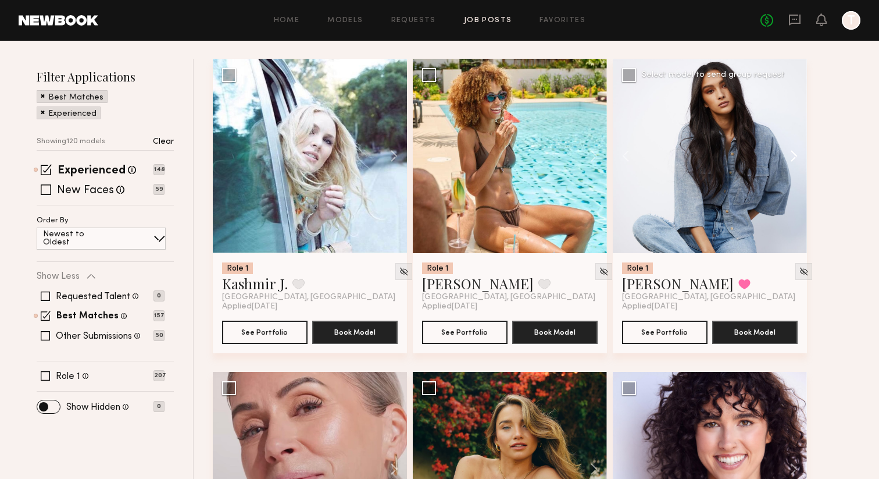
click at [794, 158] on button at bounding box center [788, 156] width 37 height 194
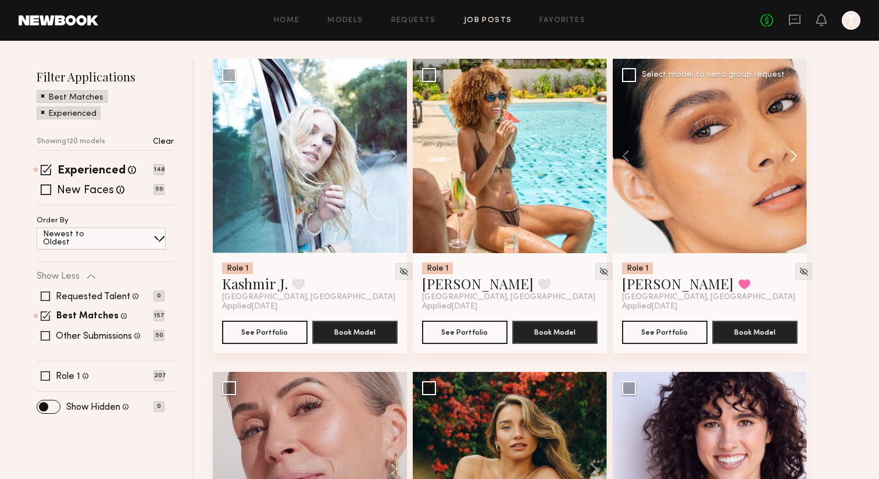
click at [794, 158] on button at bounding box center [788, 156] width 37 height 194
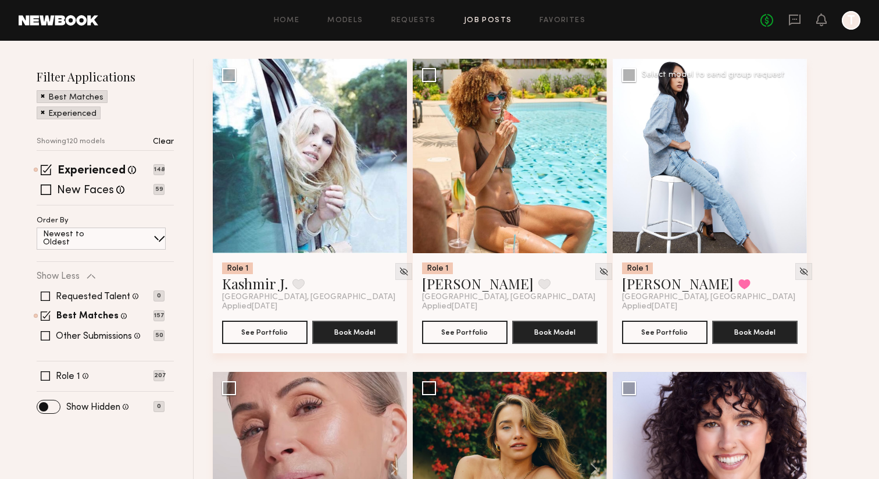
click at [794, 158] on button at bounding box center [788, 156] width 37 height 194
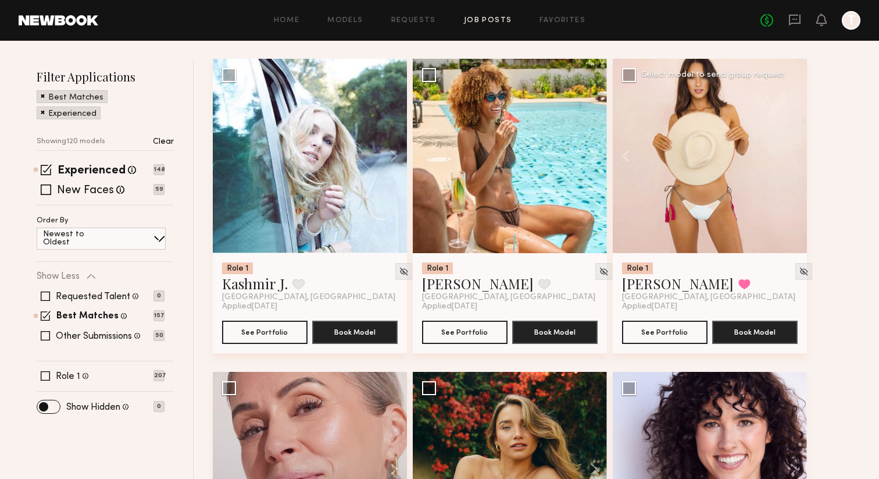
click at [794, 158] on div at bounding box center [710, 156] width 194 height 194
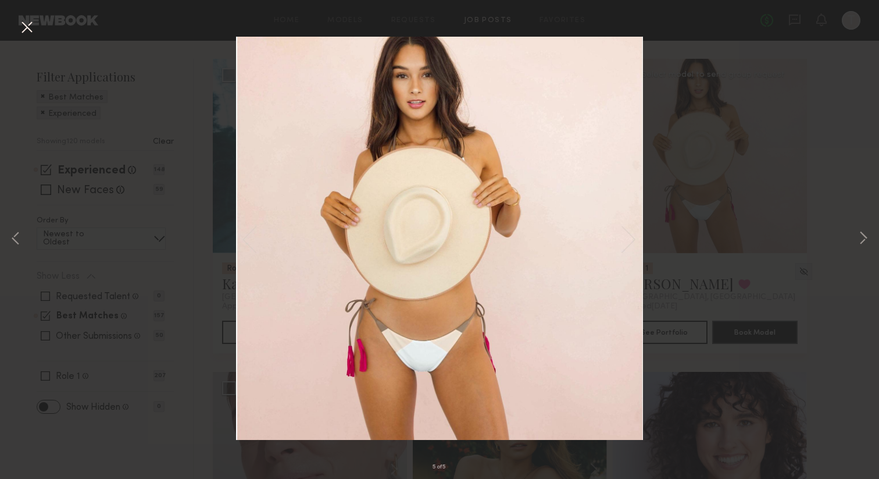
click at [704, 181] on div "5 of 5" at bounding box center [439, 239] width 879 height 479
click at [159, 150] on div "5 of 5" at bounding box center [439, 239] width 879 height 479
click at [30, 34] on button at bounding box center [26, 27] width 19 height 21
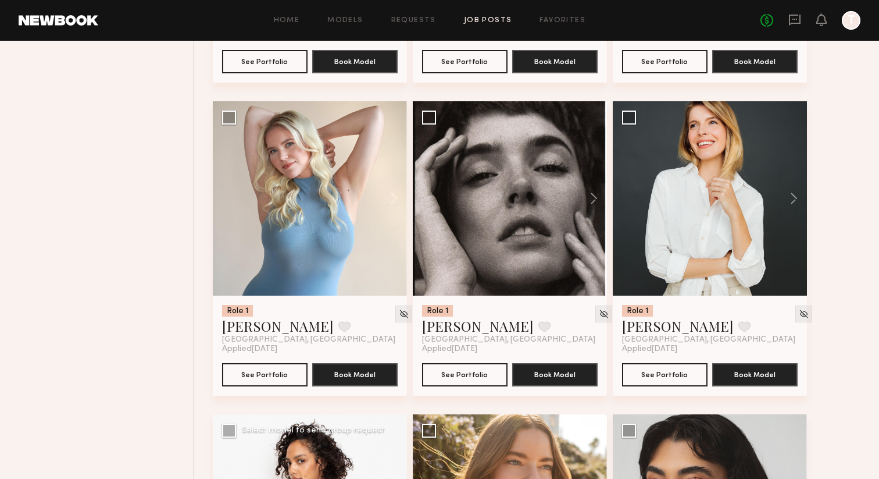
scroll to position [4151, 0]
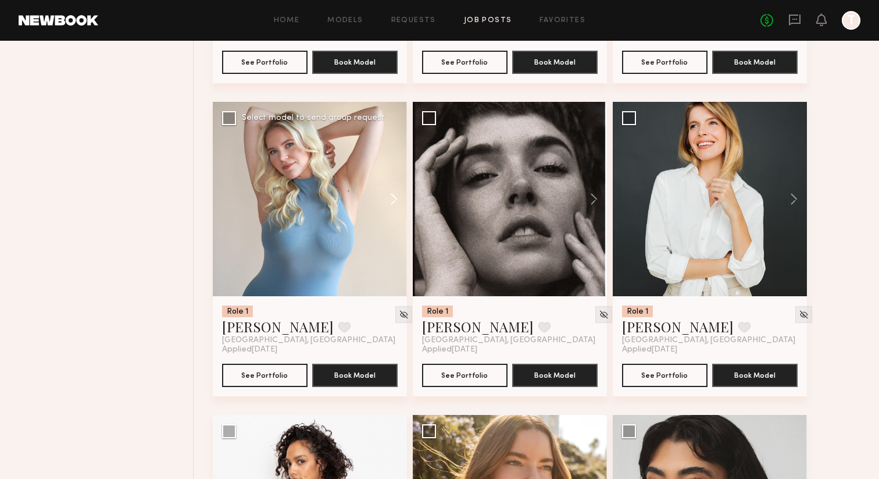
click at [401, 202] on button at bounding box center [388, 199] width 37 height 194
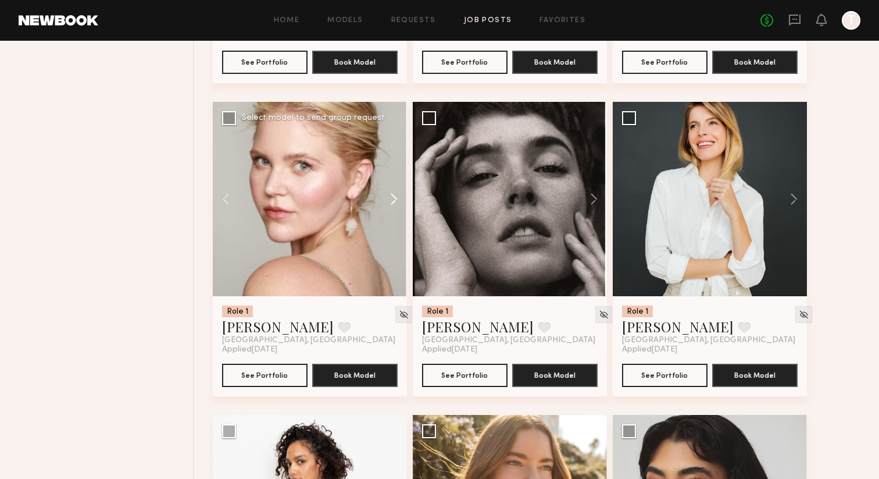
click at [401, 202] on button at bounding box center [388, 199] width 37 height 194
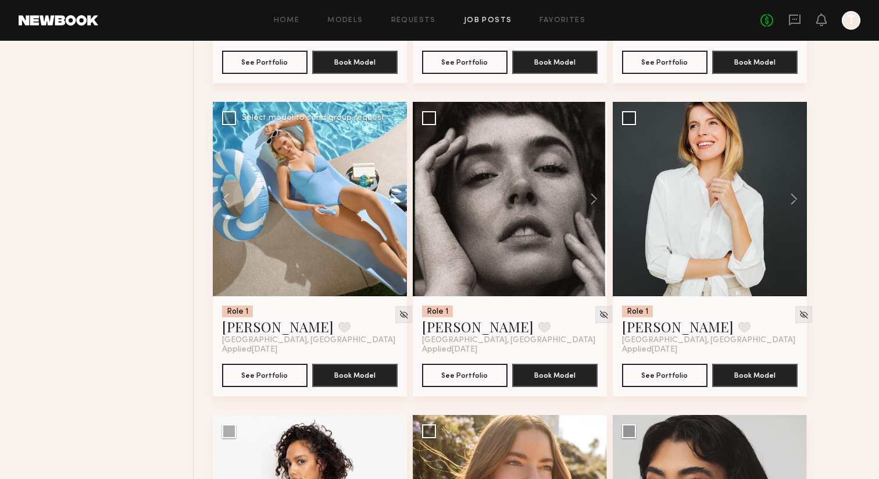
click at [401, 202] on button at bounding box center [388, 199] width 37 height 194
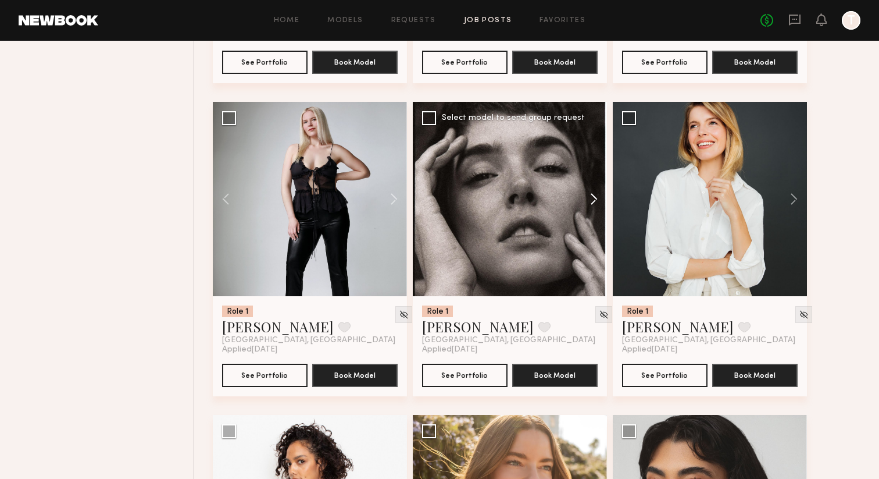
click at [593, 201] on button at bounding box center [588, 199] width 37 height 194
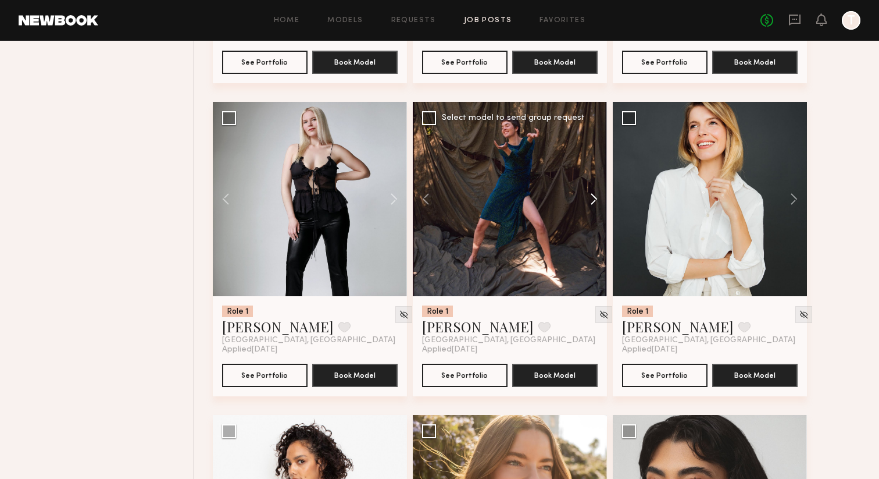
click at [593, 201] on button at bounding box center [588, 199] width 37 height 194
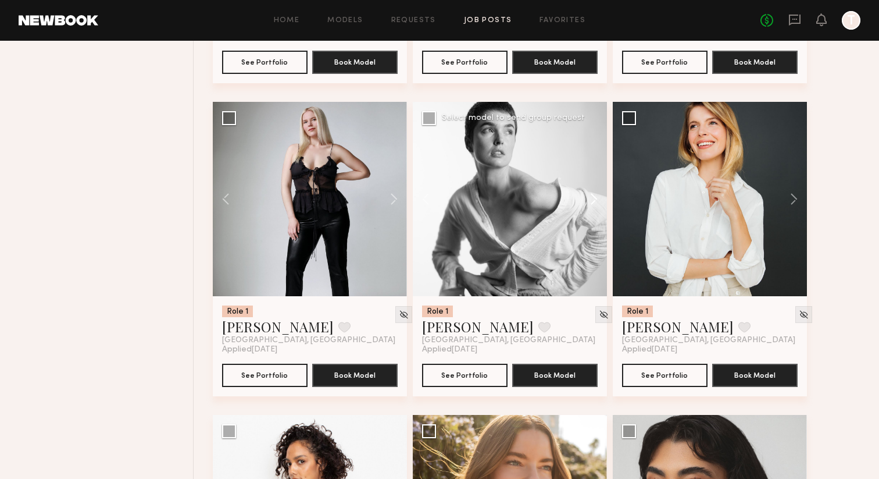
click at [593, 201] on button at bounding box center [588, 199] width 37 height 194
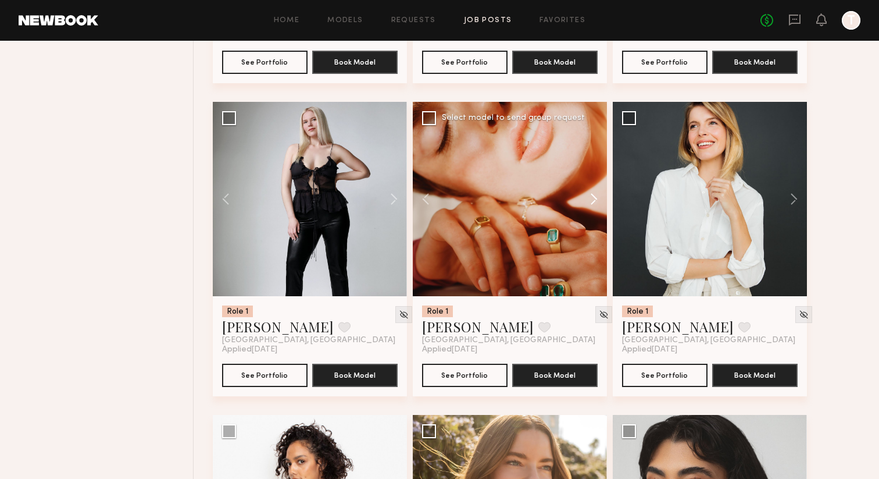
click at [593, 201] on button at bounding box center [588, 199] width 37 height 194
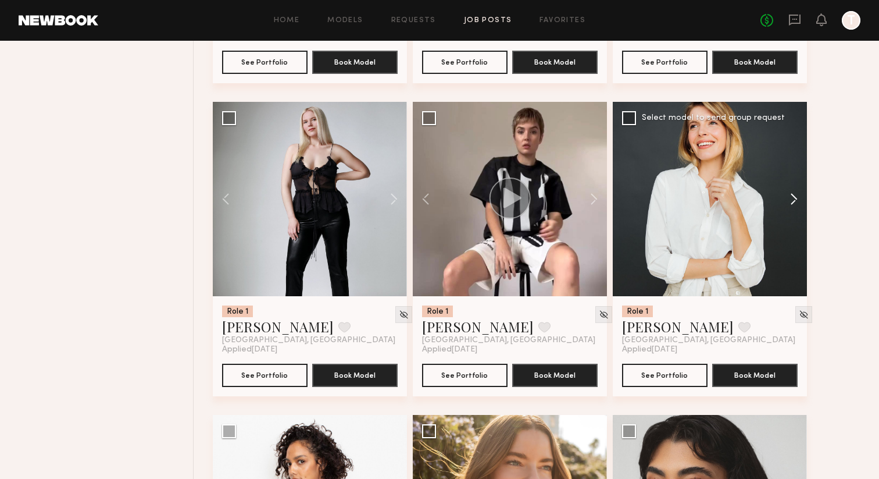
click at [785, 205] on button at bounding box center [788, 199] width 37 height 194
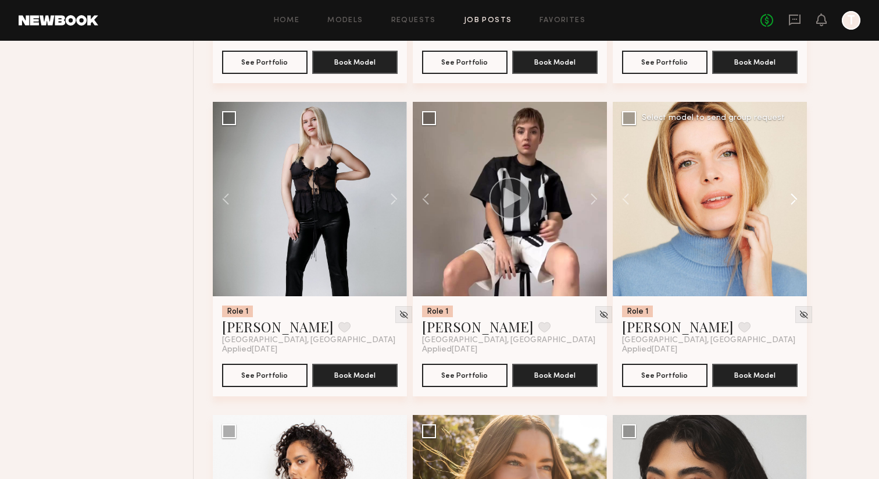
click at [785, 205] on button at bounding box center [788, 199] width 37 height 194
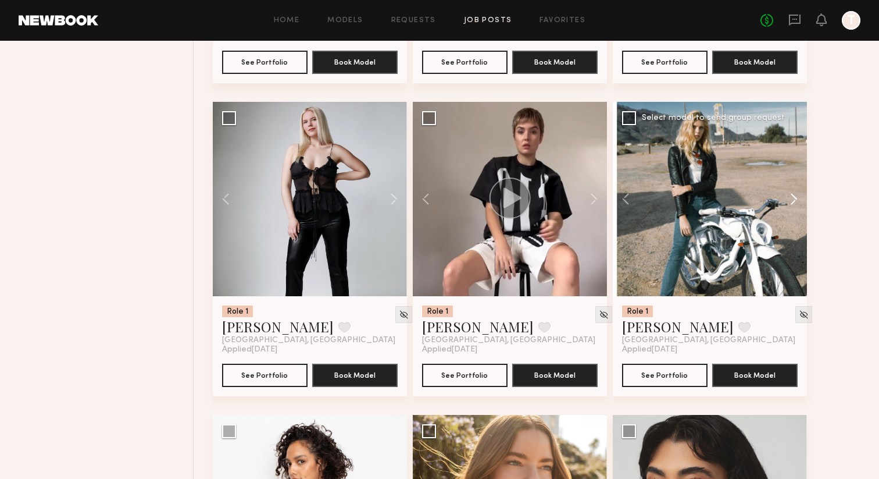
click at [785, 205] on button at bounding box center [788, 199] width 37 height 194
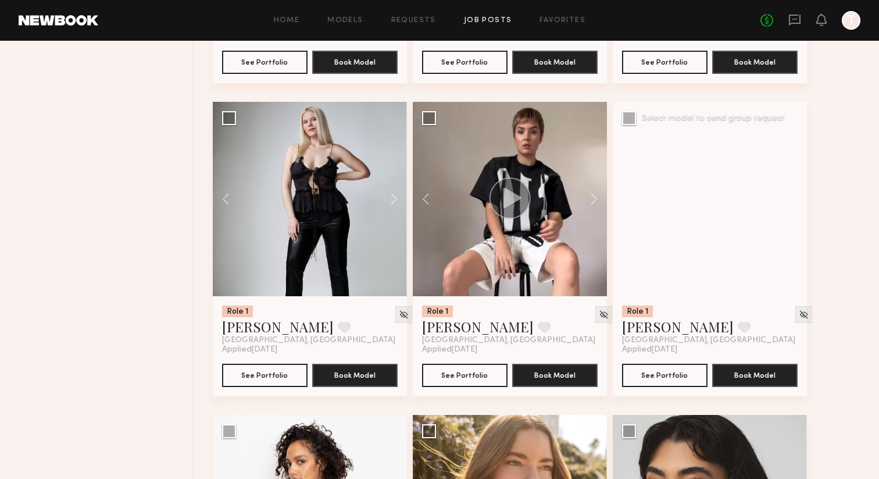
click at [785, 205] on button at bounding box center [788, 199] width 37 height 194
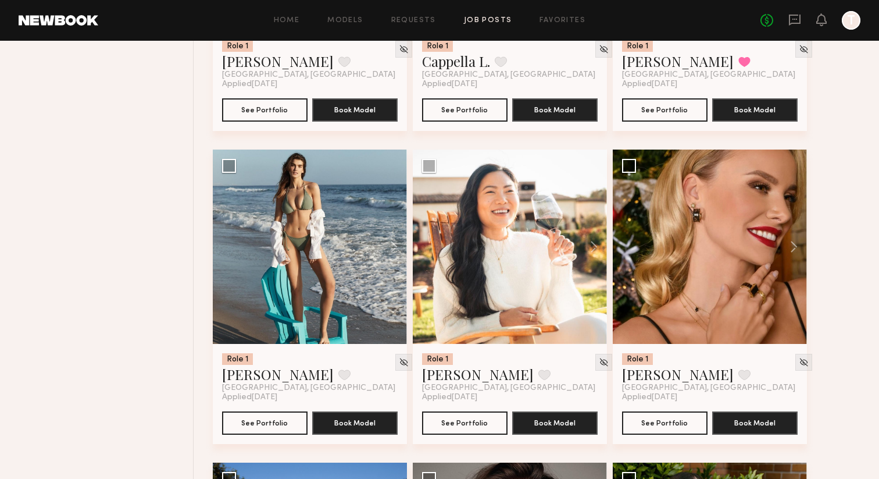
scroll to position [7860, 0]
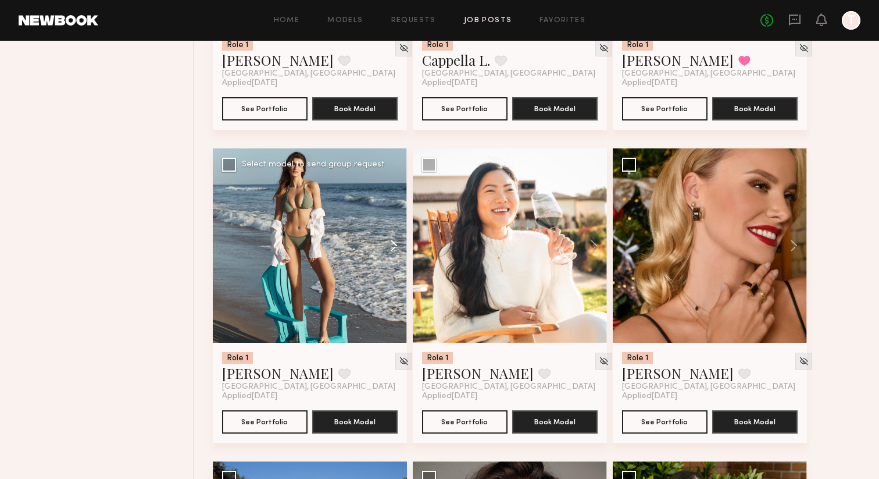
click at [392, 251] on button at bounding box center [388, 245] width 37 height 194
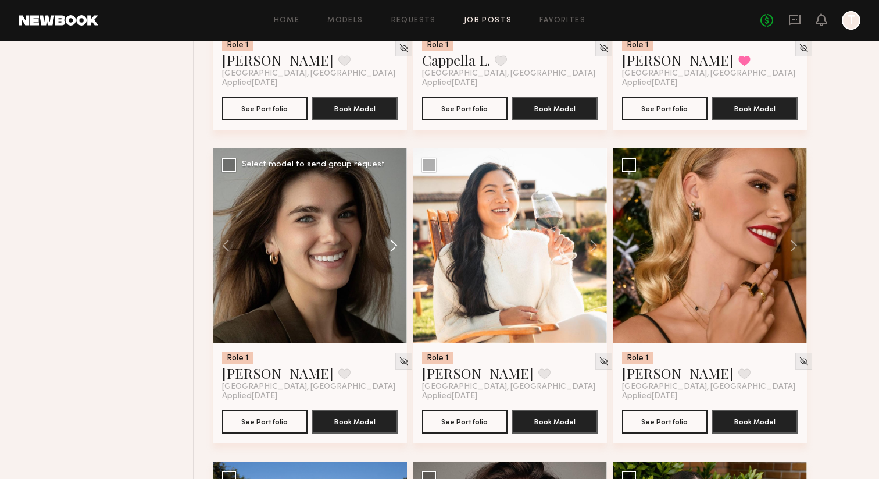
click at [392, 251] on button at bounding box center [388, 245] width 37 height 194
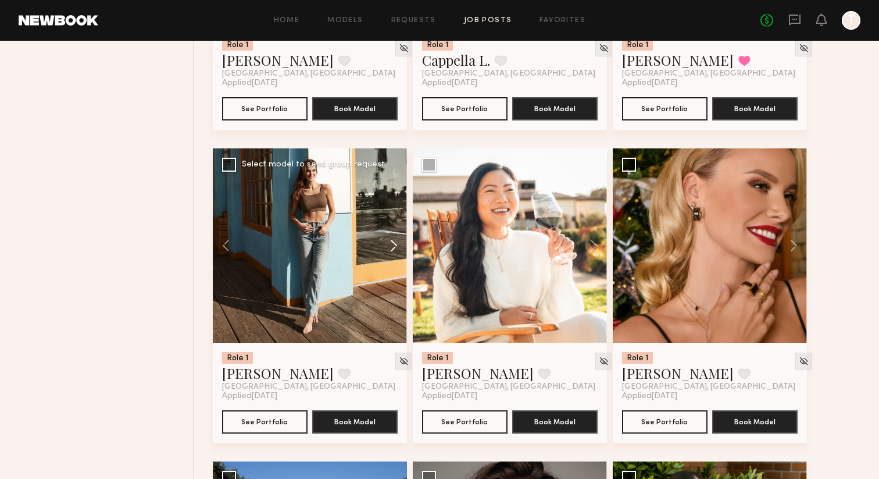
click at [392, 251] on button at bounding box center [388, 245] width 37 height 194
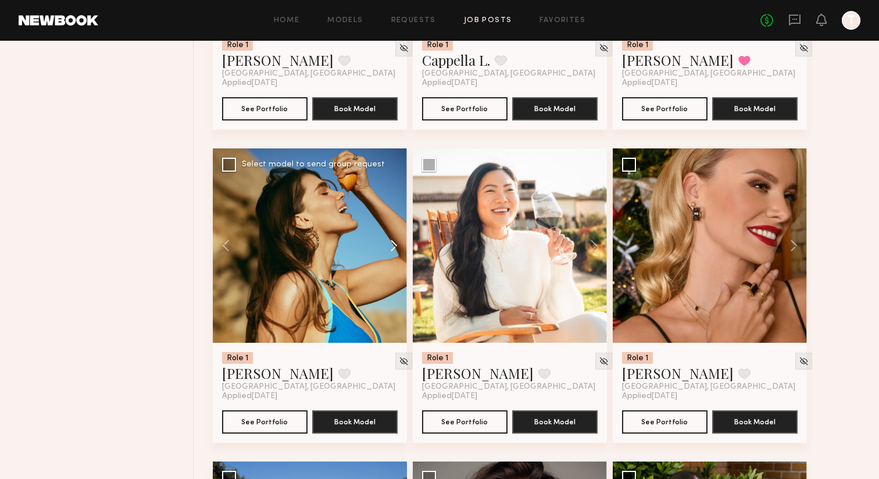
click at [392, 251] on button at bounding box center [388, 245] width 37 height 194
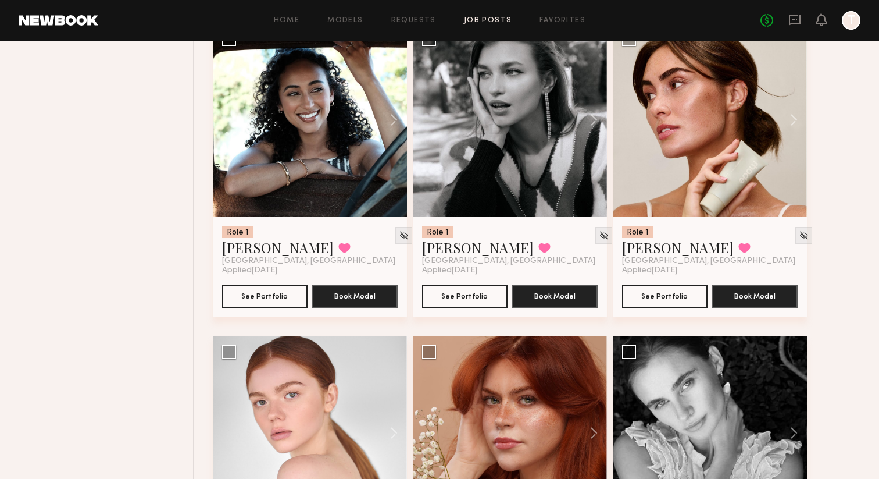
scroll to position [10516, 0]
